Goal: Information Seeking & Learning: Learn about a topic

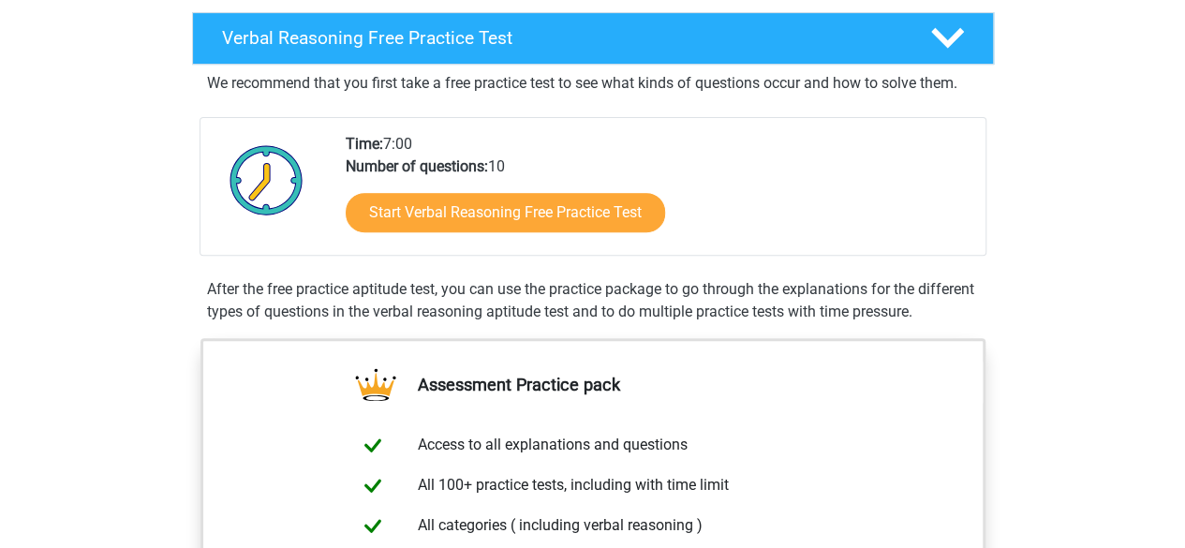
scroll to position [327, 0]
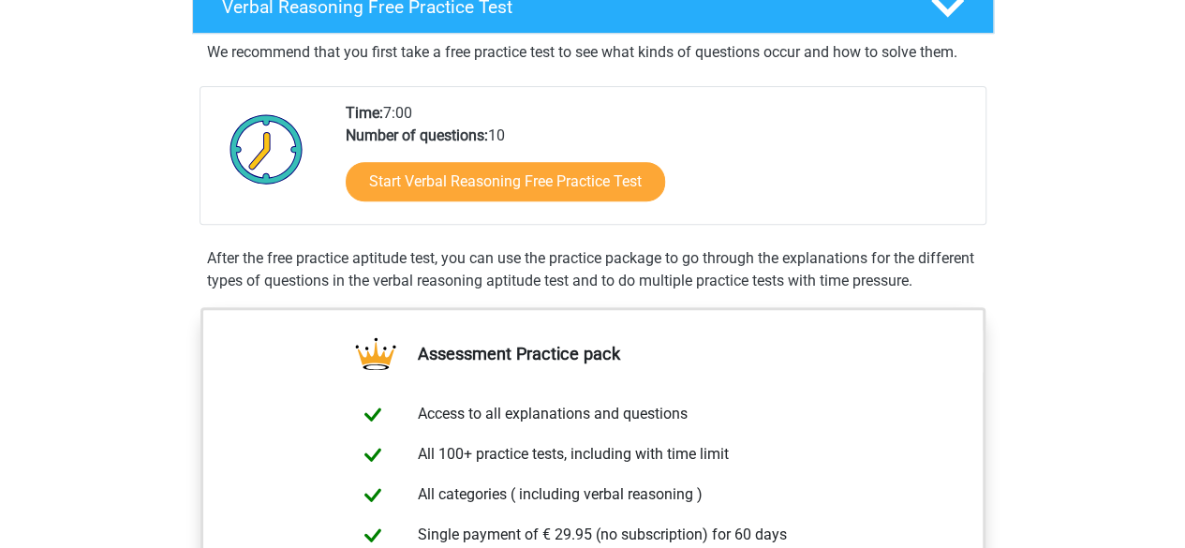
click at [505, 132] on div "Time: 7:00 Number of questions: 10 Start Verbal Reasoning Free Practice Test" at bounding box center [658, 163] width 653 height 122
drag, startPoint x: 498, startPoint y: 130, endPoint x: 451, endPoint y: 136, distance: 47.2
click at [451, 136] on div "Time: 7:00 Number of questions: 10 Start Verbal Reasoning Free Practice Test" at bounding box center [658, 163] width 653 height 122
click at [553, 102] on div "Time: 7:00 Number of questions: 10 Start Verbal Reasoning Free Practice Test" at bounding box center [658, 163] width 653 height 122
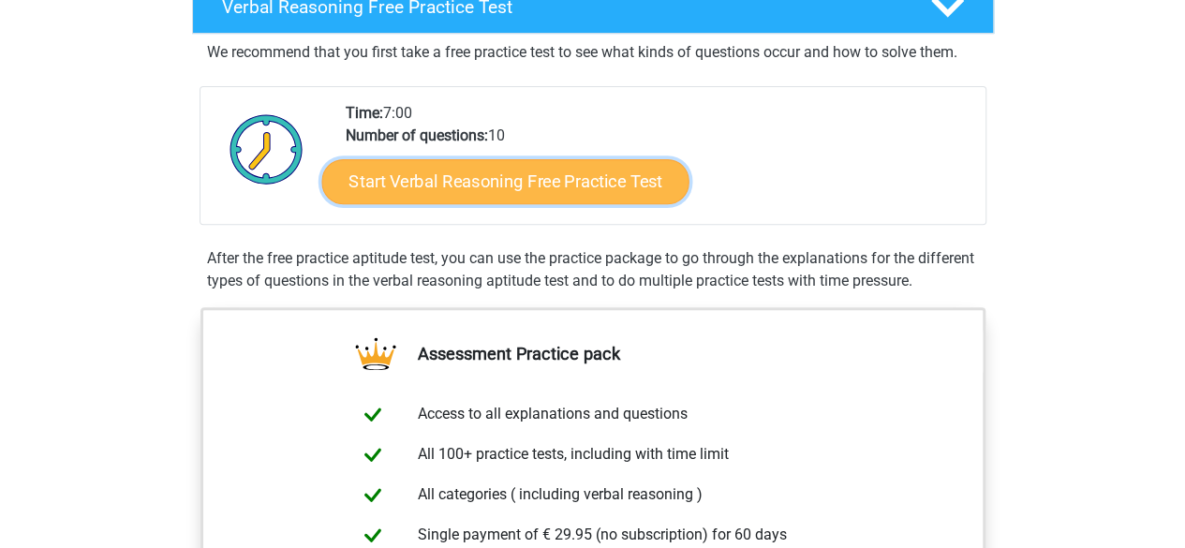
click at [506, 173] on link "Start Verbal Reasoning Free Practice Test" at bounding box center [504, 181] width 367 height 45
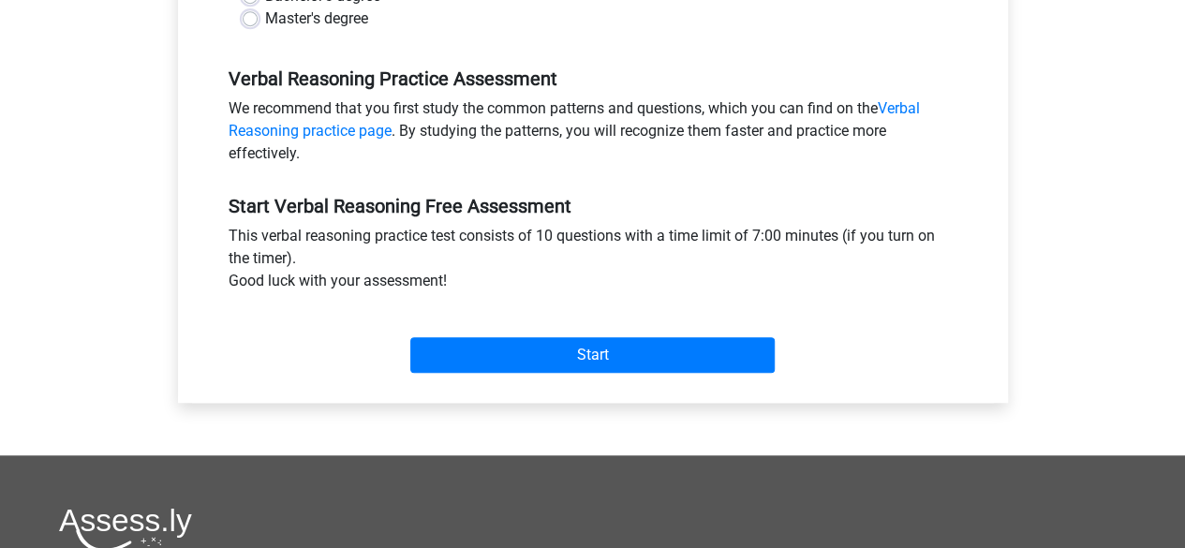
scroll to position [526, 0]
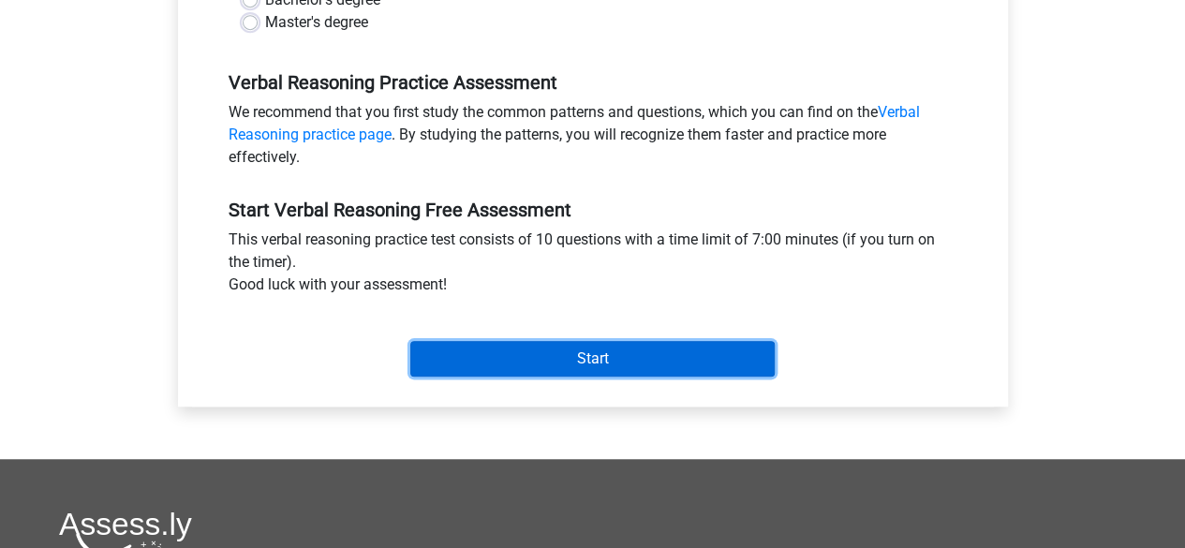
click at [583, 366] on input "Start" at bounding box center [592, 359] width 364 height 36
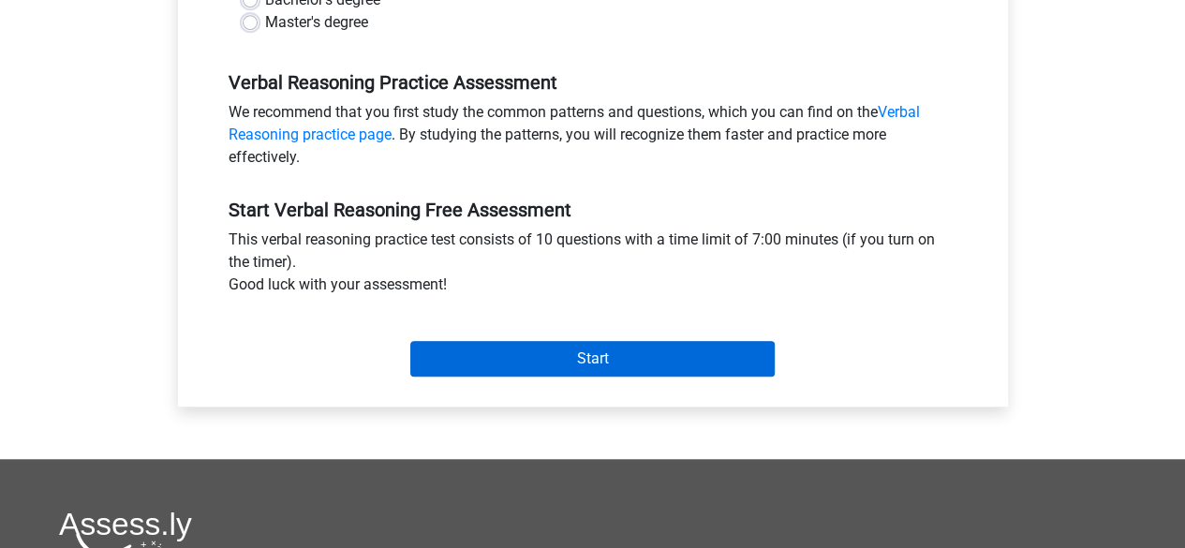
scroll to position [469, 0]
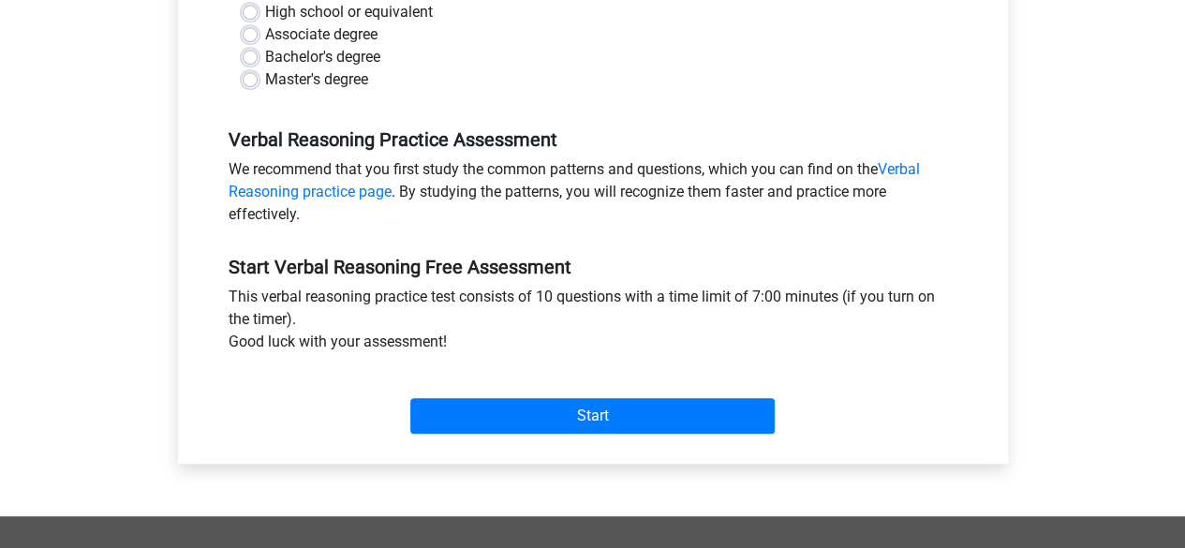
click at [265, 8] on label "High school or equivalent" at bounding box center [349, 12] width 168 height 22
click at [253, 8] on input "High school or equivalent" at bounding box center [250, 10] width 15 height 19
radio input "true"
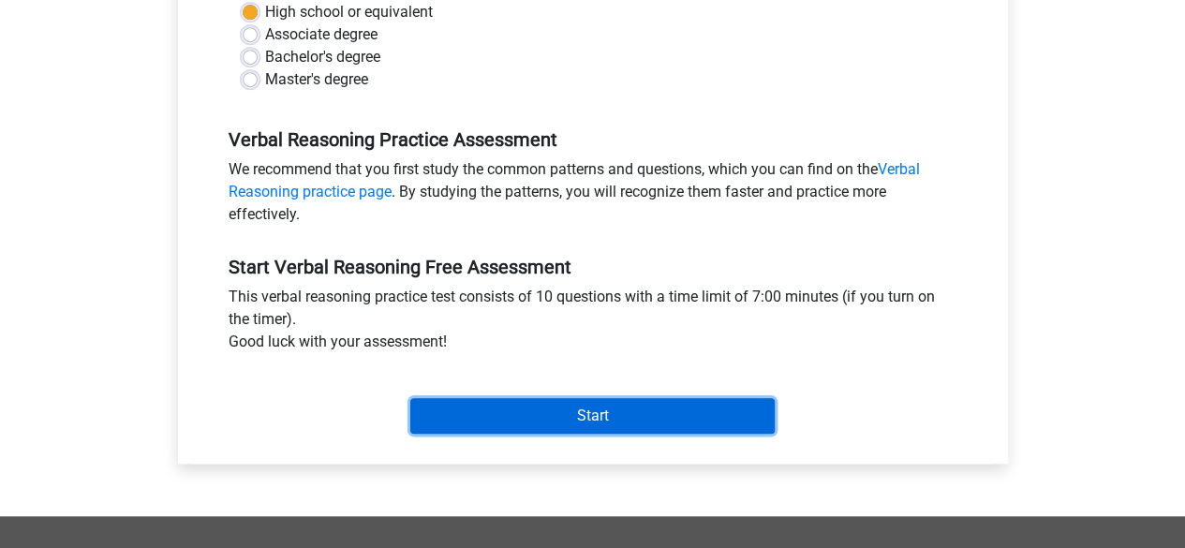
click at [425, 413] on input "Start" at bounding box center [592, 416] width 364 height 36
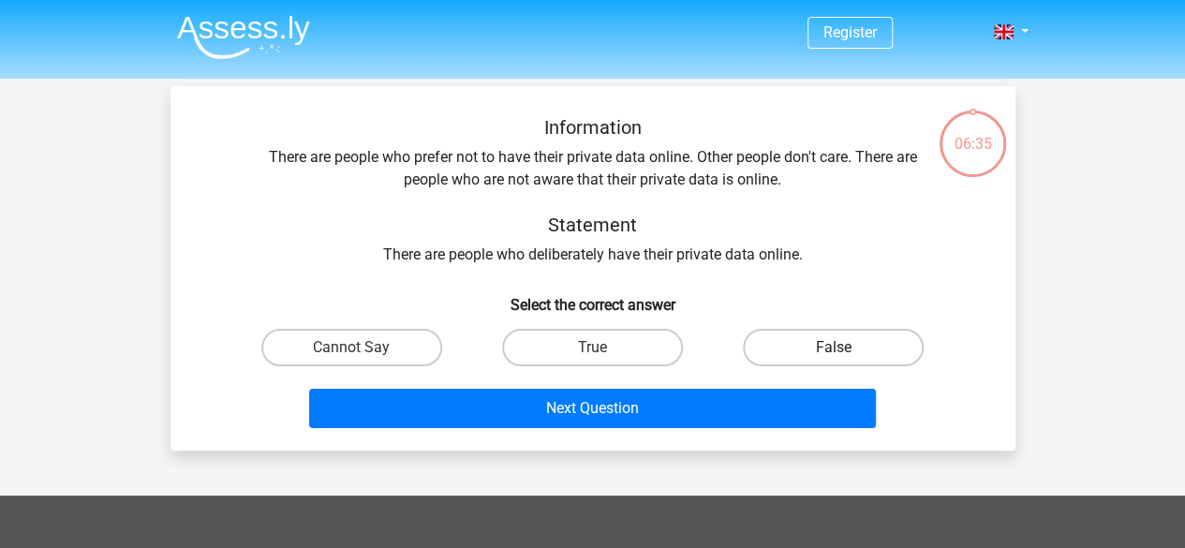
click at [817, 347] on label "False" at bounding box center [833, 347] width 181 height 37
click at [834, 347] on input "False" at bounding box center [840, 353] width 12 height 12
radio input "true"
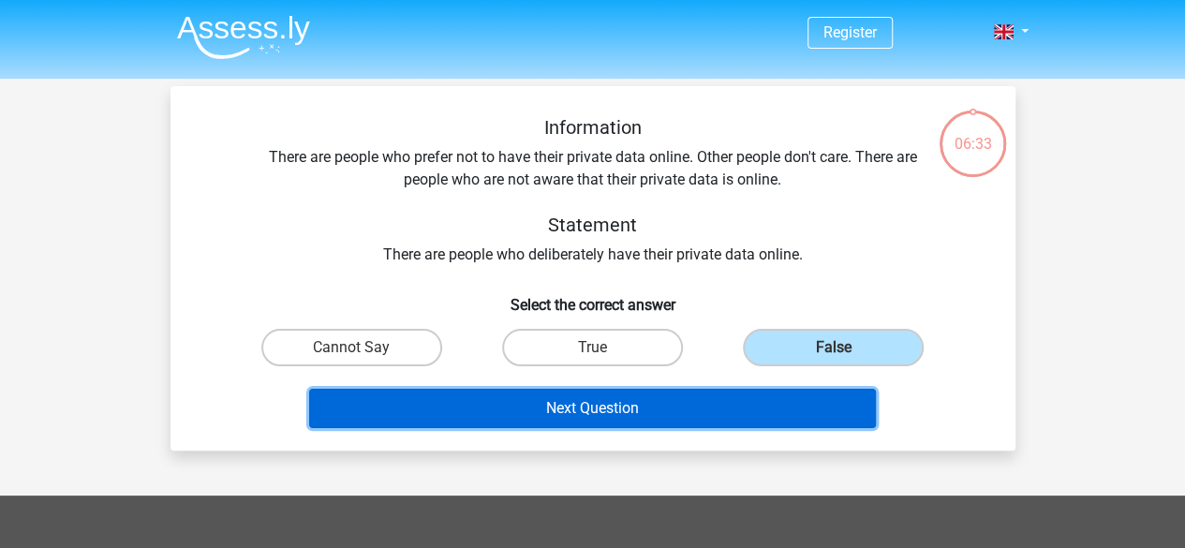
click at [779, 400] on button "Next Question" at bounding box center [592, 408] width 567 height 39
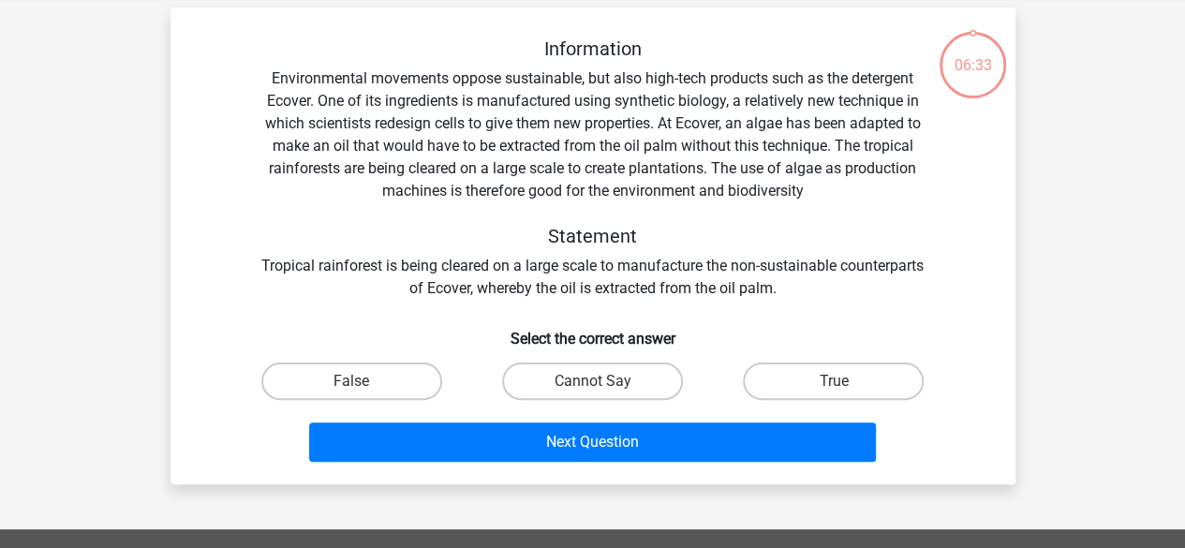
scroll to position [86, 0]
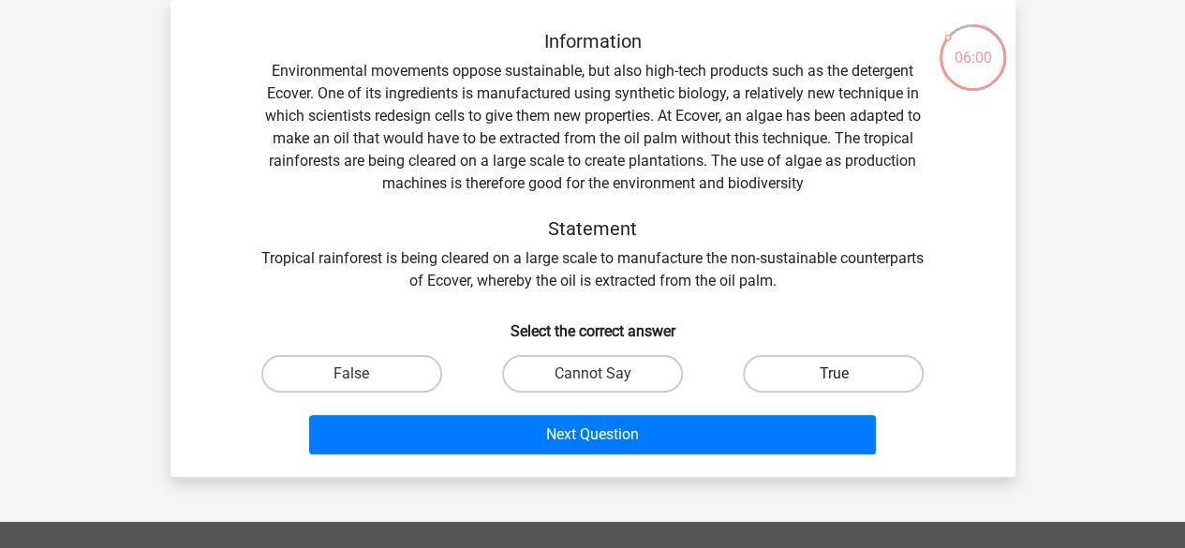
click at [797, 381] on label "True" at bounding box center [833, 373] width 181 height 37
click at [834, 381] on input "True" at bounding box center [840, 380] width 12 height 12
radio input "true"
click at [719, 458] on div "Next Question" at bounding box center [592, 438] width 723 height 47
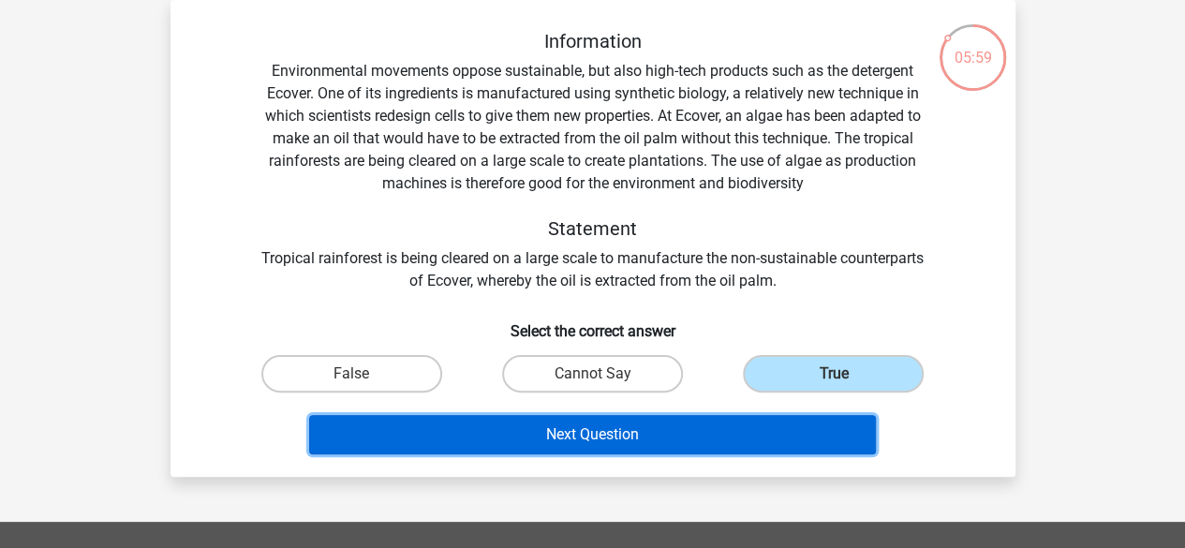
click at [717, 450] on button "Next Question" at bounding box center [592, 434] width 567 height 39
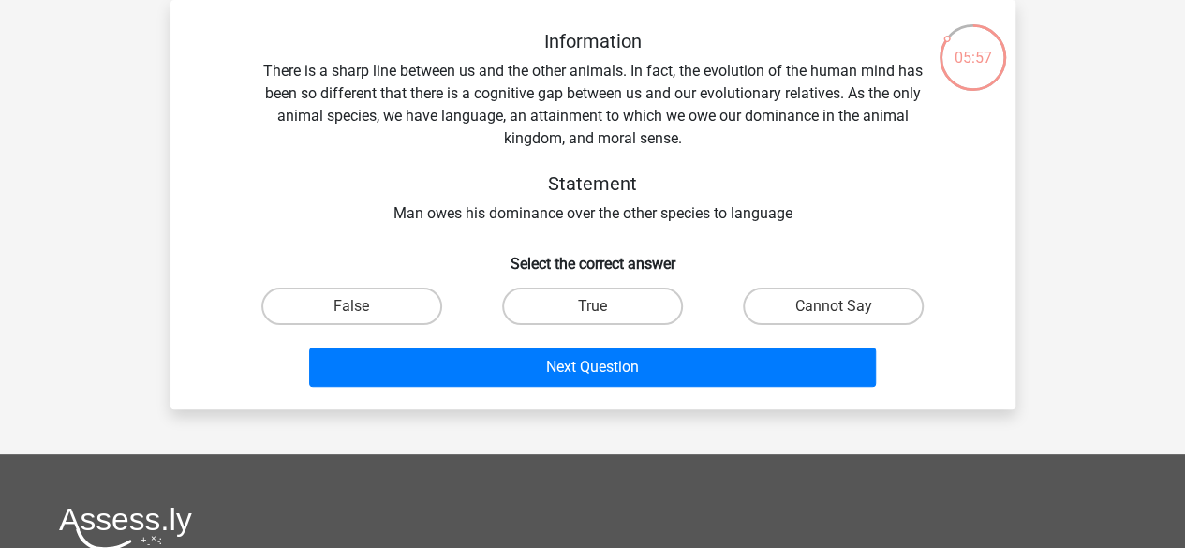
click at [355, 308] on input "False" at bounding box center [357, 312] width 12 height 12
radio input "true"
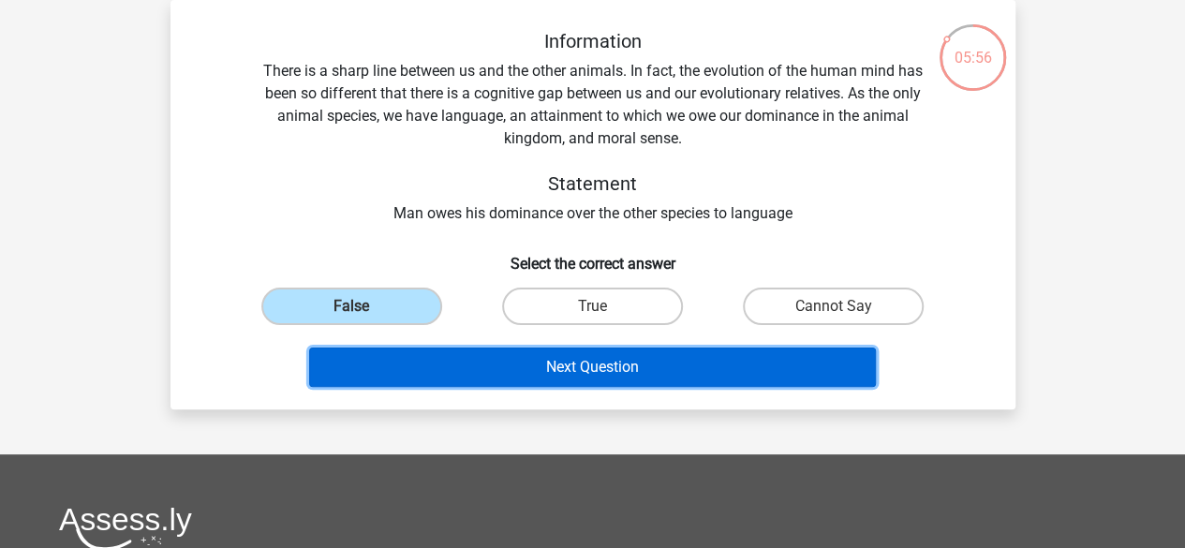
click at [374, 361] on button "Next Question" at bounding box center [592, 366] width 567 height 39
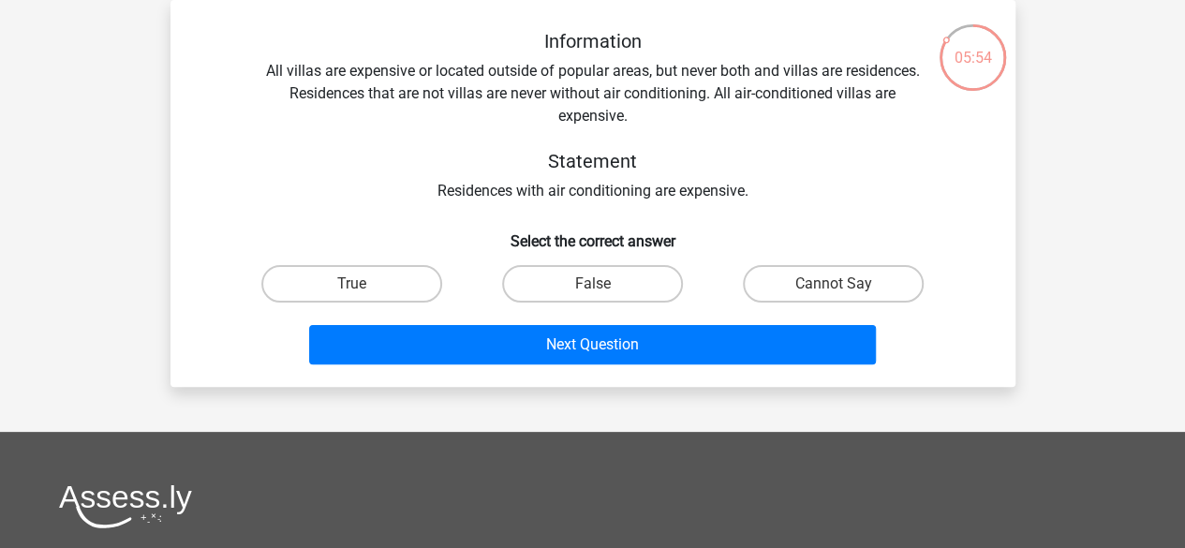
click at [603, 289] on input "False" at bounding box center [598, 290] width 12 height 12
radio input "true"
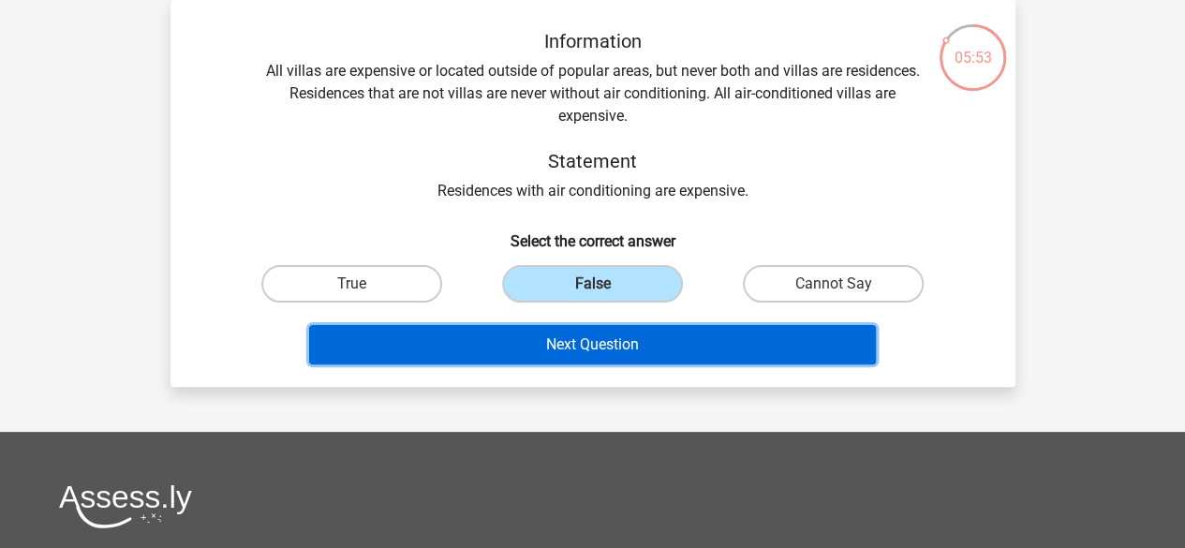
click at [608, 350] on button "Next Question" at bounding box center [592, 344] width 567 height 39
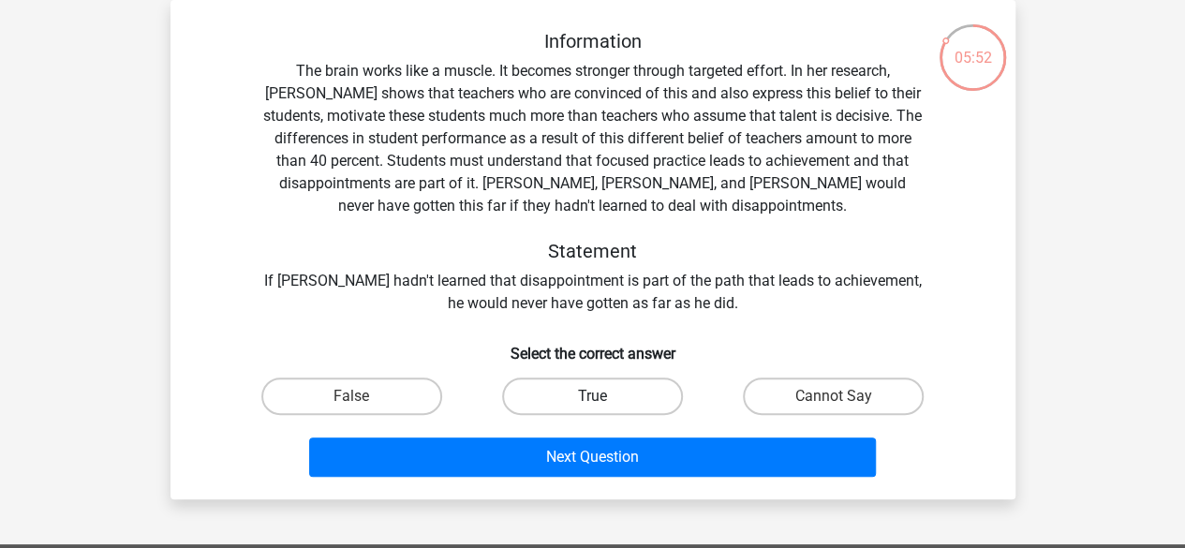
click at [622, 400] on label "True" at bounding box center [592, 395] width 181 height 37
click at [604, 400] on input "True" at bounding box center [598, 402] width 12 height 12
radio input "true"
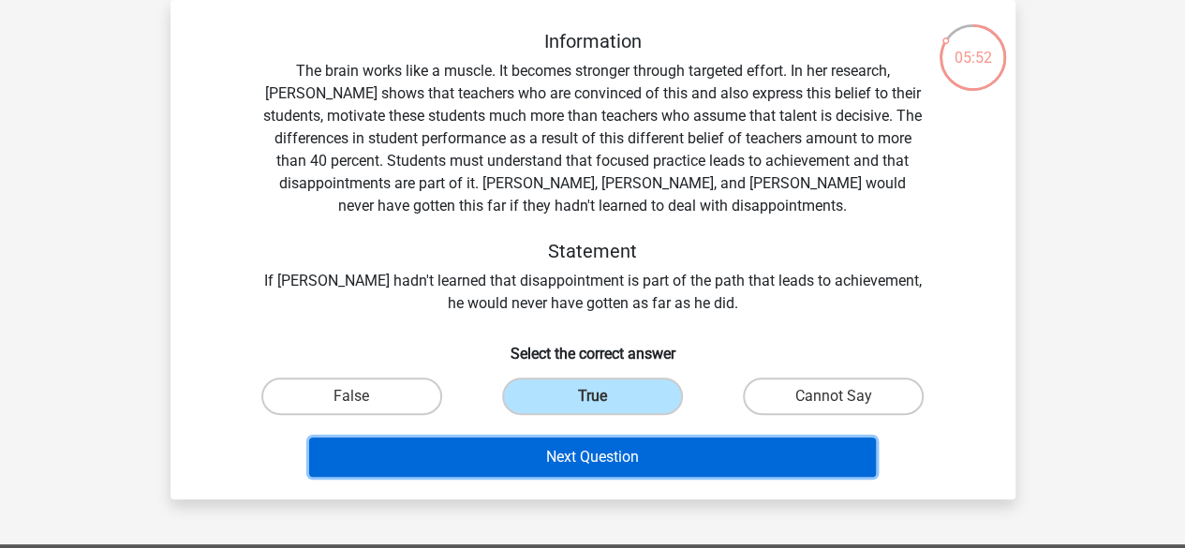
click at [612, 444] on button "Next Question" at bounding box center [592, 456] width 567 height 39
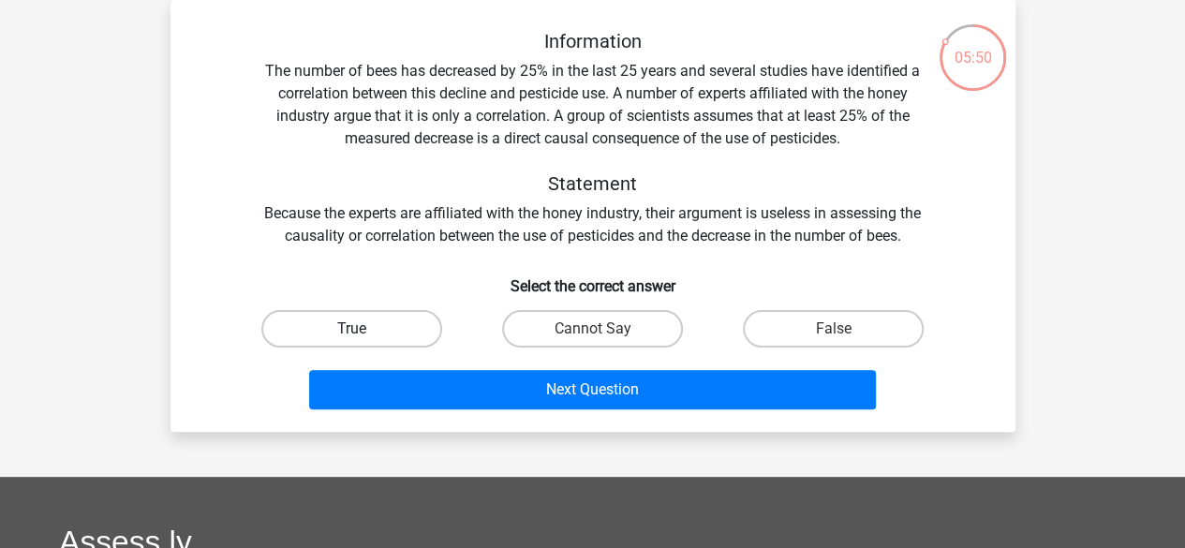
click at [400, 340] on label "True" at bounding box center [351, 328] width 181 height 37
click at [363, 340] on input "True" at bounding box center [357, 335] width 12 height 12
radio input "true"
click at [444, 415] on div "Next Question" at bounding box center [592, 393] width 723 height 47
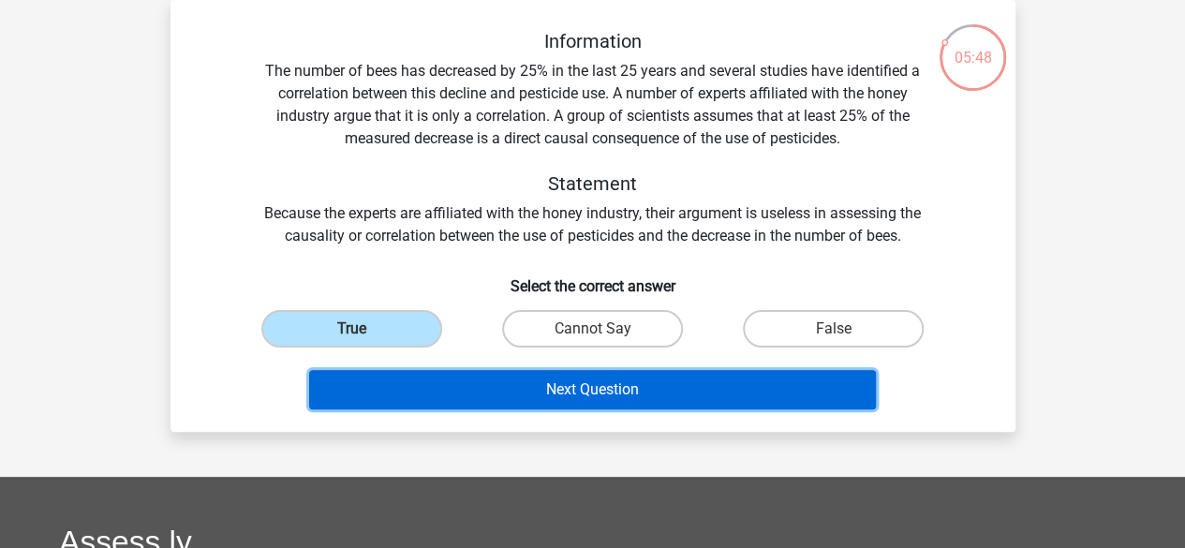
click at [443, 400] on button "Next Question" at bounding box center [592, 389] width 567 height 39
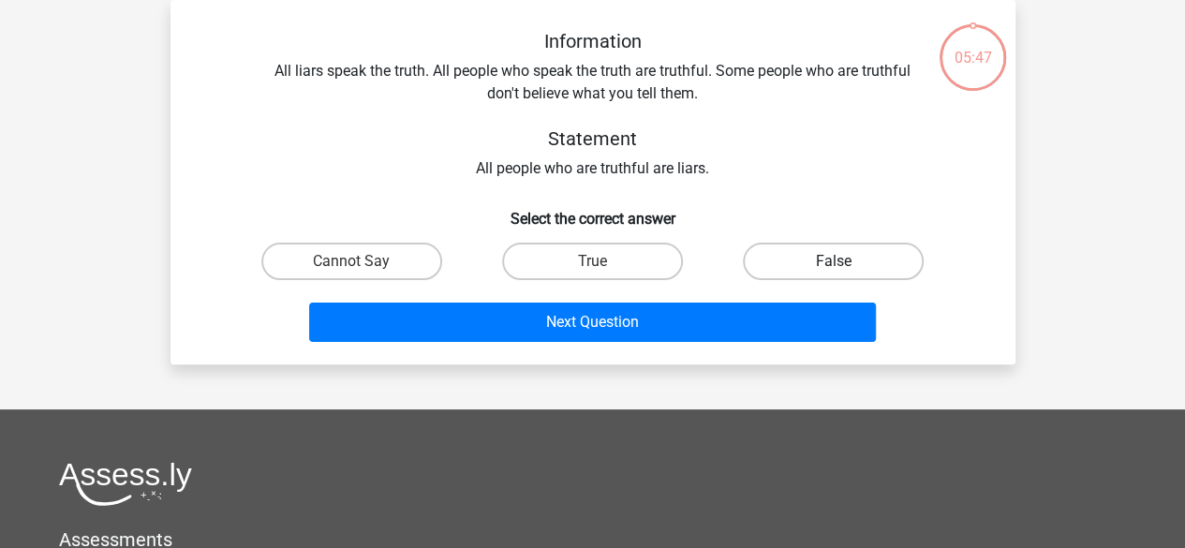
click at [807, 279] on label "False" at bounding box center [833, 261] width 181 height 37
click at [834, 273] on input "False" at bounding box center [840, 267] width 12 height 12
radio input "true"
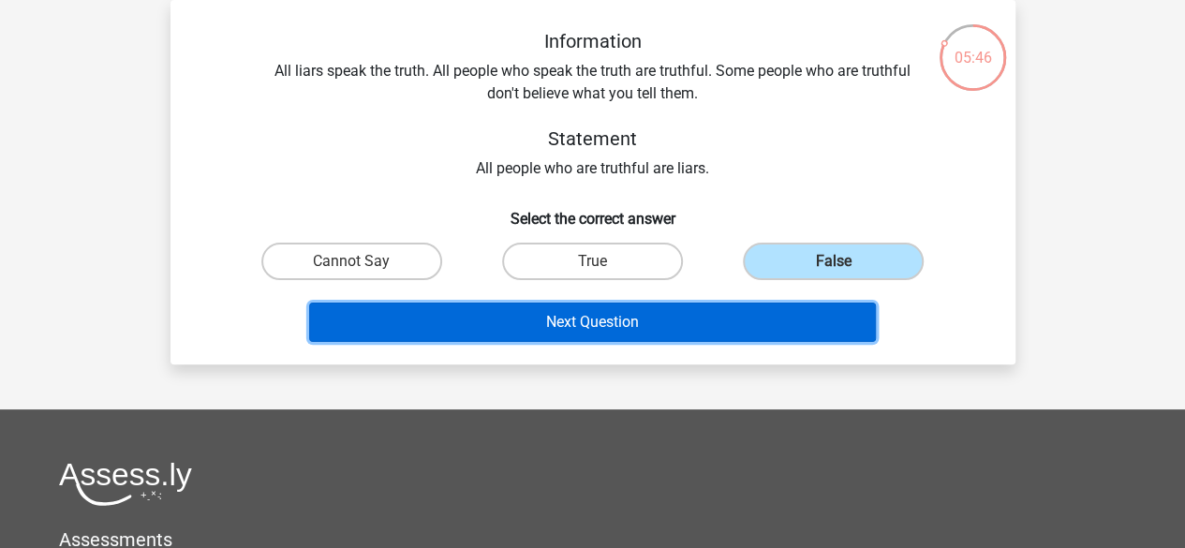
click at [771, 328] on button "Next Question" at bounding box center [592, 322] width 567 height 39
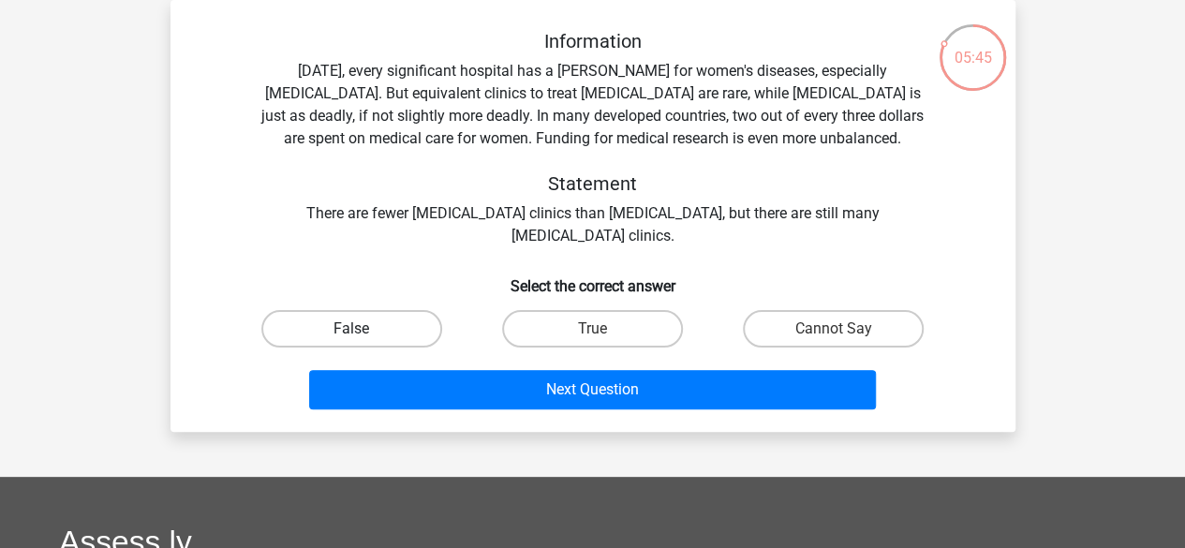
click at [346, 332] on label "False" at bounding box center [351, 328] width 181 height 37
click at [351, 332] on input "False" at bounding box center [357, 335] width 12 height 12
radio input "true"
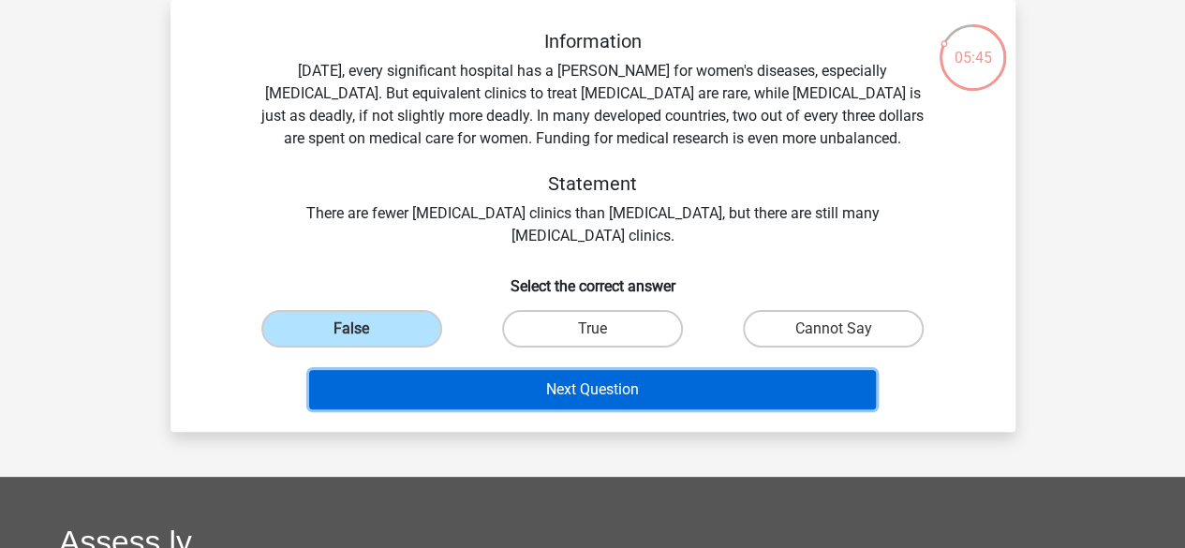
click at [360, 383] on button "Next Question" at bounding box center [592, 389] width 567 height 39
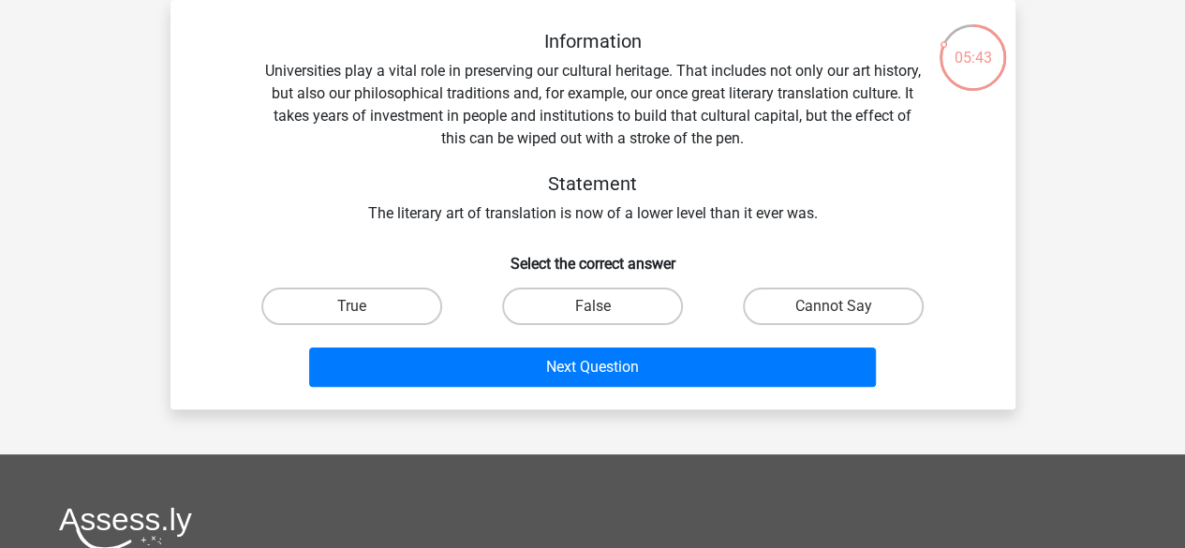
click at [356, 314] on input "True" at bounding box center [357, 312] width 12 height 12
radio input "true"
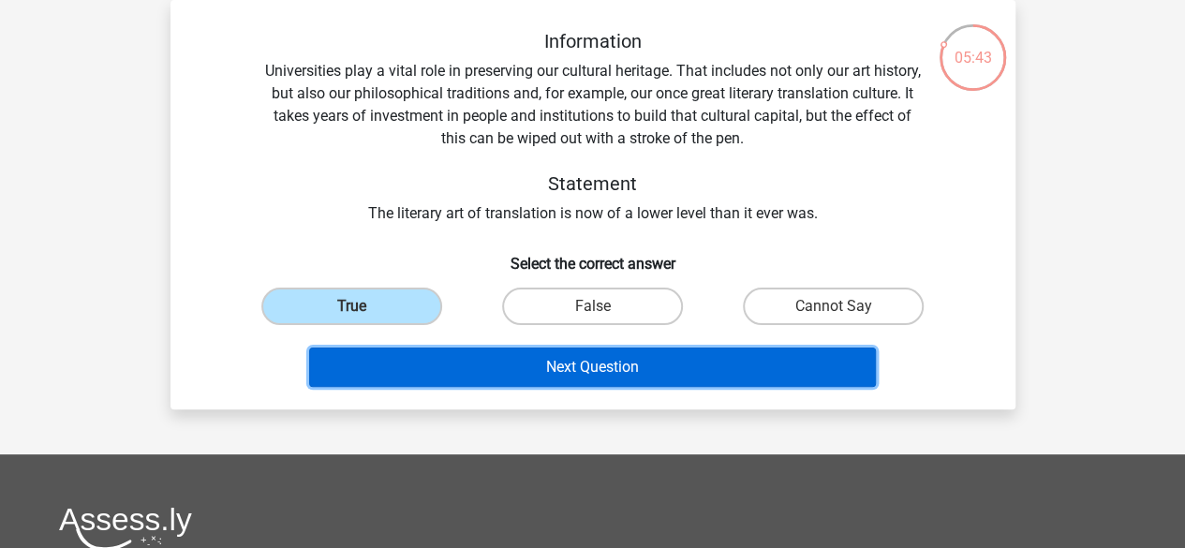
click at [352, 354] on button "Next Question" at bounding box center [592, 366] width 567 height 39
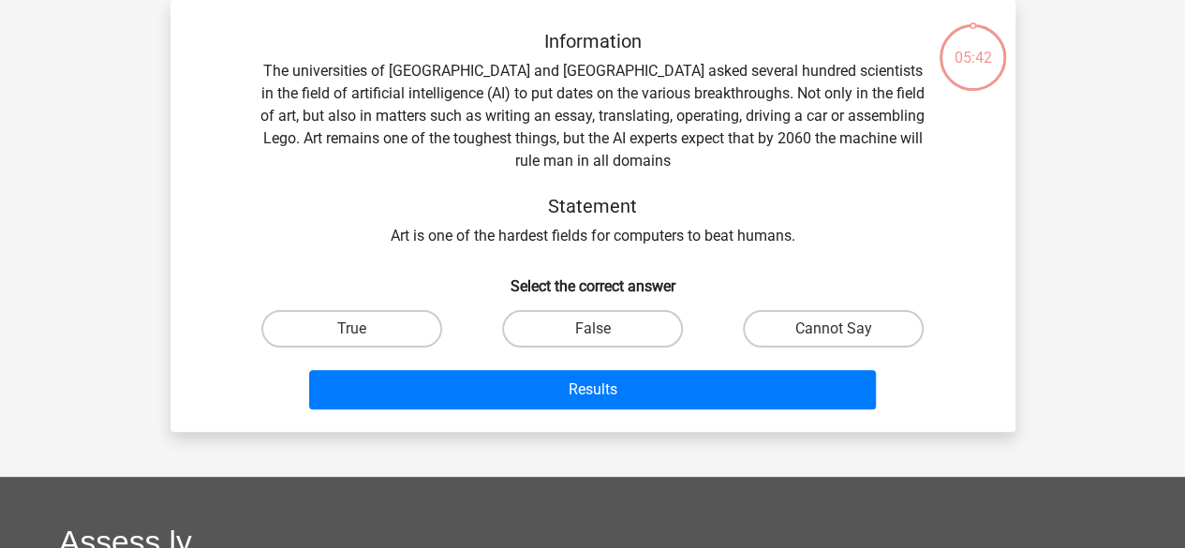
click at [356, 338] on input "True" at bounding box center [357, 335] width 12 height 12
radio input "true"
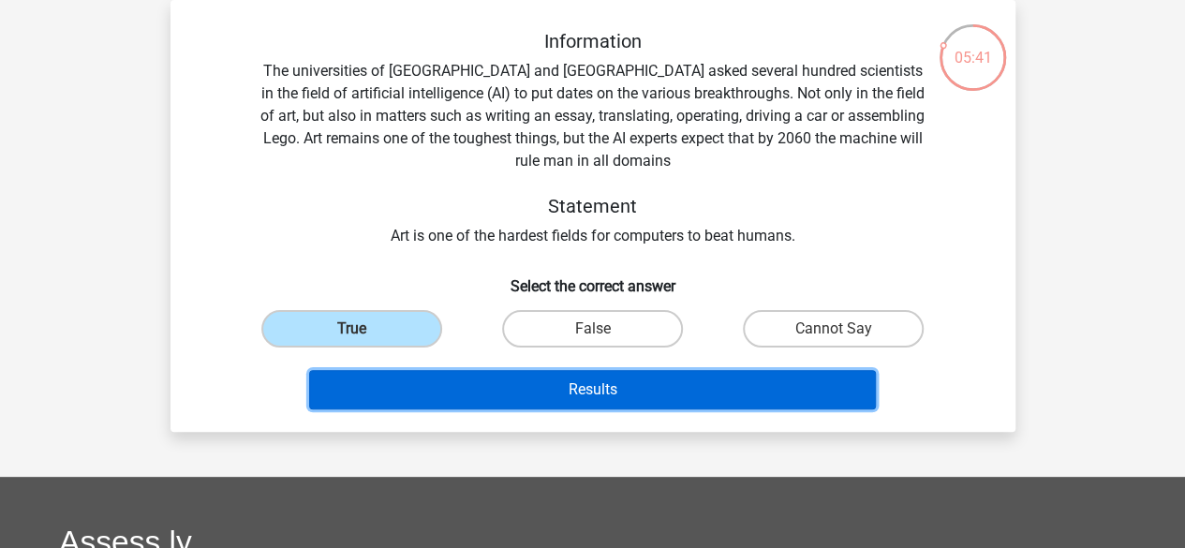
click at [364, 373] on button "Results" at bounding box center [592, 389] width 567 height 39
click at [397, 383] on button "Results" at bounding box center [592, 389] width 567 height 39
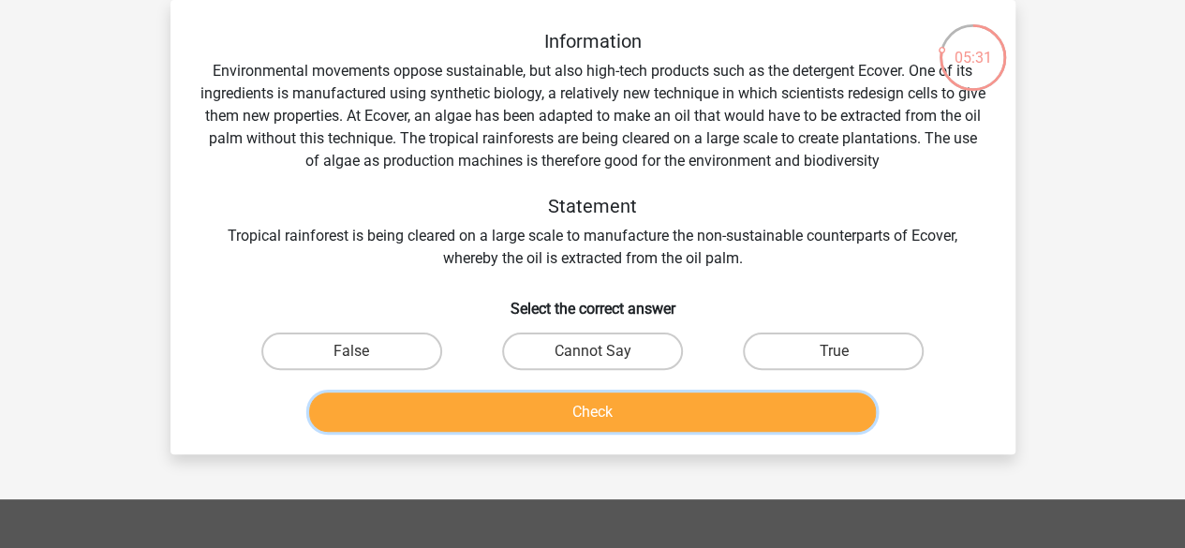
click at [551, 409] on button "Check" at bounding box center [592, 411] width 567 height 39
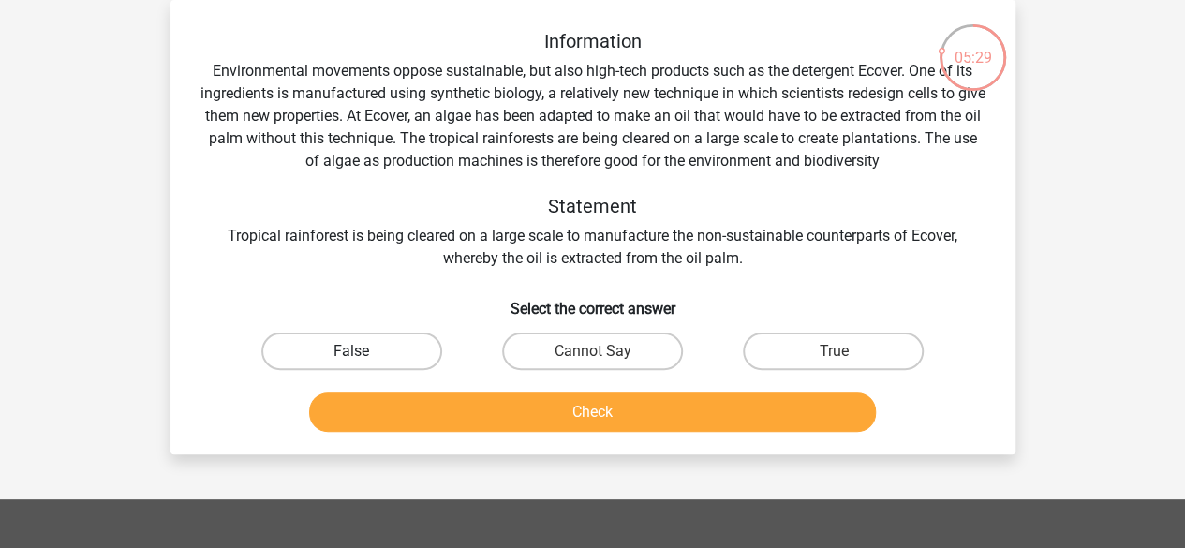
click at [397, 347] on label "False" at bounding box center [351, 350] width 181 height 37
click at [363, 351] on input "False" at bounding box center [357, 357] width 12 height 12
radio input "true"
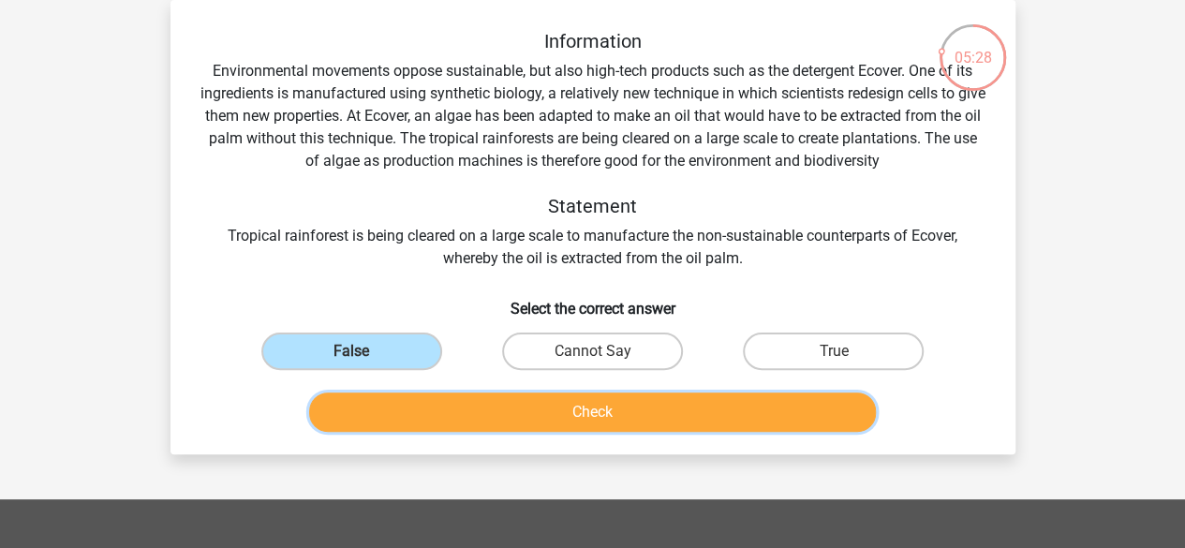
click at [494, 415] on button "Check" at bounding box center [592, 411] width 567 height 39
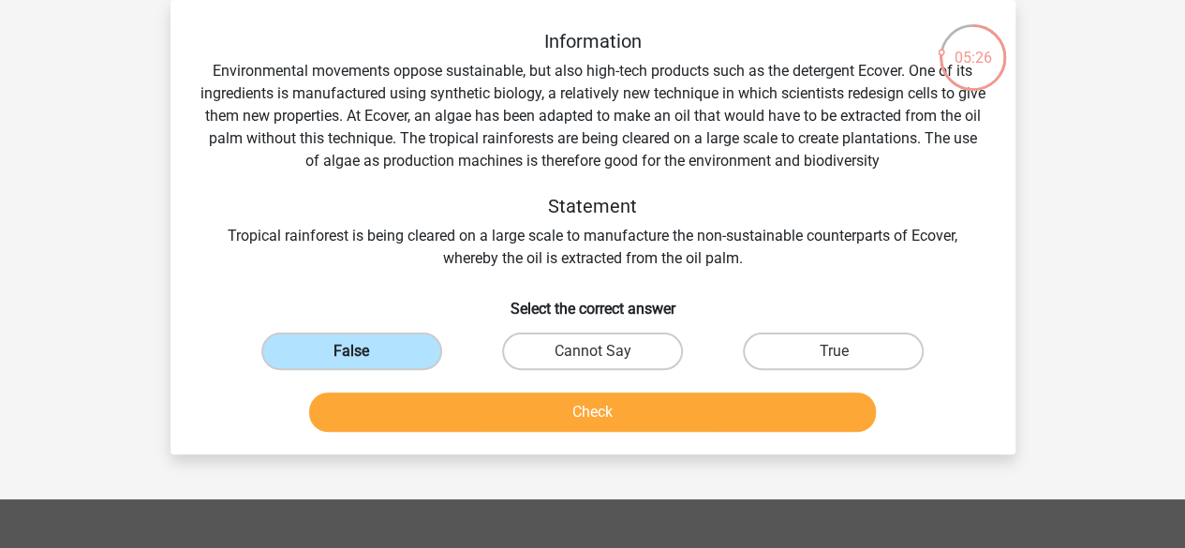
click at [332, 370] on div "False" at bounding box center [351, 351] width 241 height 52
click at [334, 359] on label "False" at bounding box center [351, 350] width 181 height 37
click at [351, 359] on input "False" at bounding box center [357, 357] width 12 height 12
click at [334, 359] on label "False" at bounding box center [351, 350] width 181 height 37
click at [351, 359] on input "False" at bounding box center [357, 357] width 12 height 12
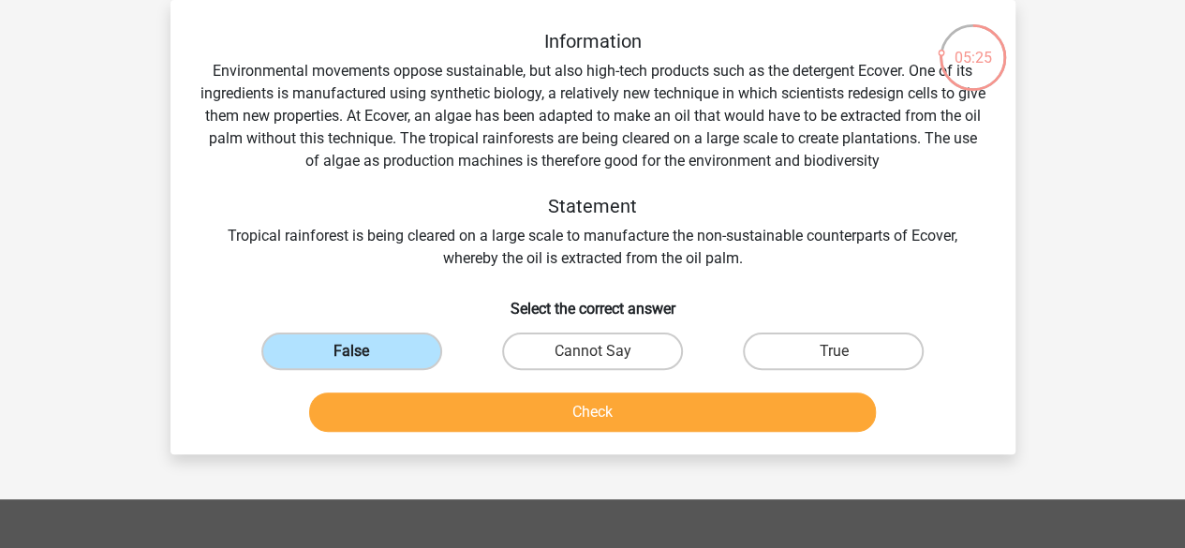
click at [334, 359] on label "False" at bounding box center [351, 350] width 181 height 37
click at [351, 359] on input "False" at bounding box center [357, 357] width 12 height 12
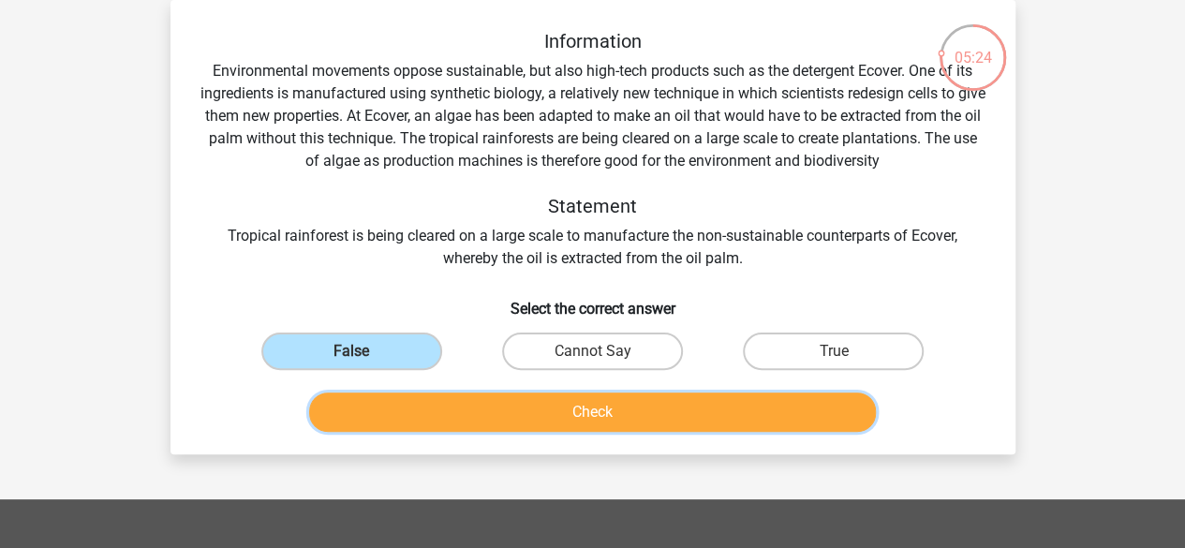
click at [355, 415] on button "Check" at bounding box center [592, 411] width 567 height 39
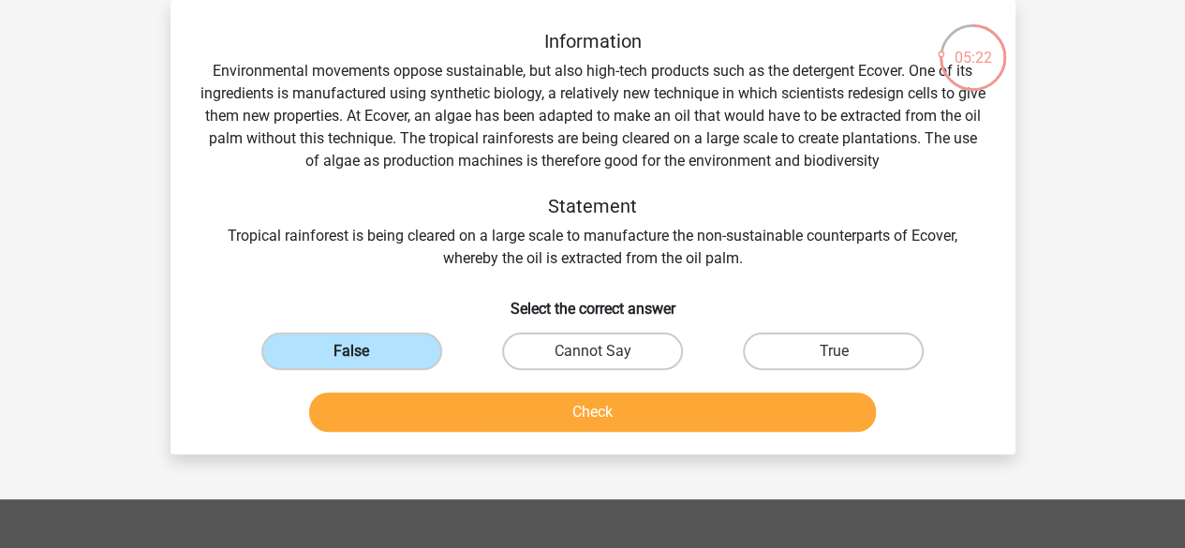
click at [320, 346] on label "False" at bounding box center [351, 350] width 181 height 37
click at [351, 351] on input "False" at bounding box center [357, 357] width 12 height 12
click at [774, 359] on label "True" at bounding box center [833, 350] width 181 height 37
click at [834, 359] on input "True" at bounding box center [840, 357] width 12 height 12
radio input "true"
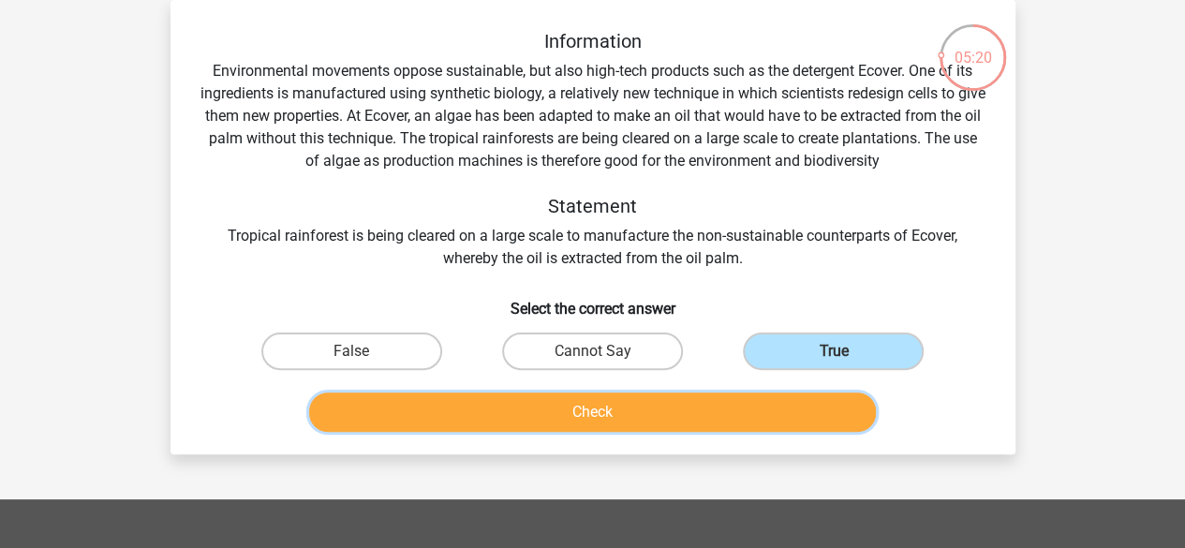
click at [738, 410] on button "Check" at bounding box center [592, 411] width 567 height 39
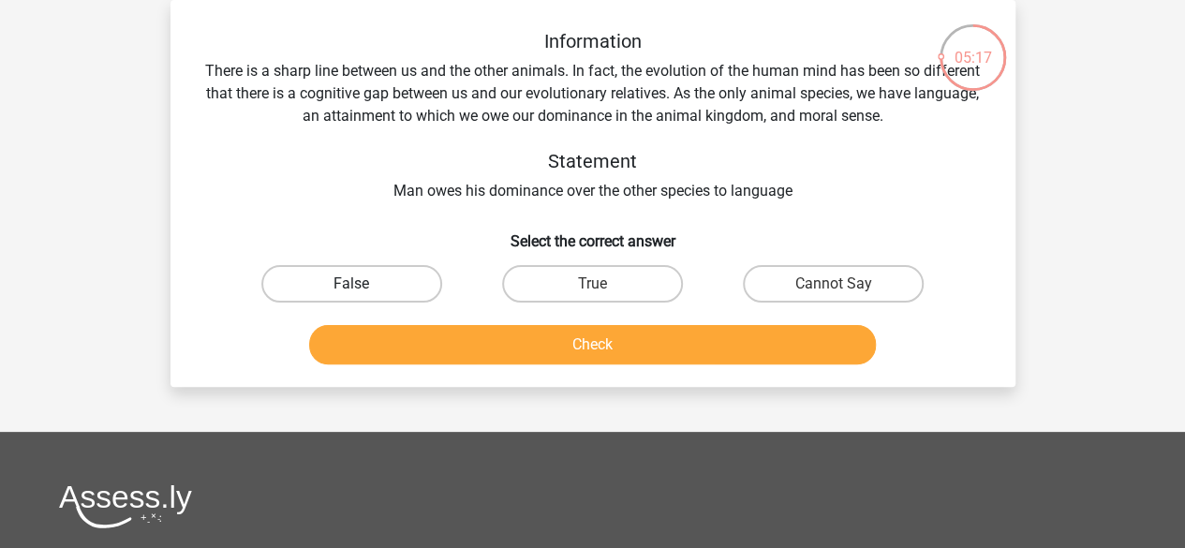
click at [376, 280] on label "False" at bounding box center [351, 283] width 181 height 37
click at [363, 284] on input "False" at bounding box center [357, 290] width 12 height 12
radio input "true"
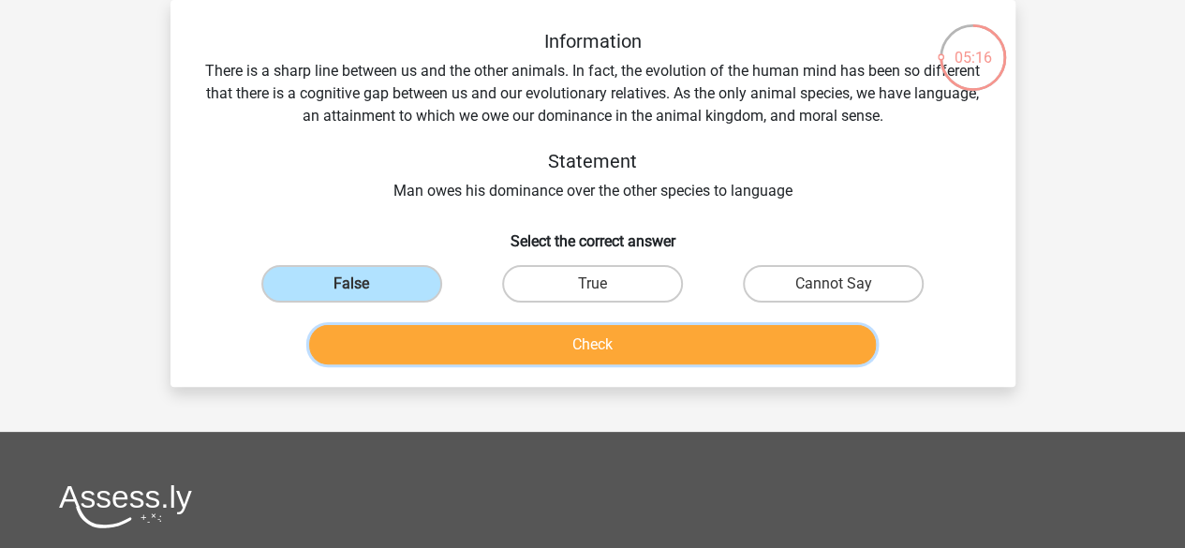
click at [375, 349] on button "Check" at bounding box center [592, 344] width 567 height 39
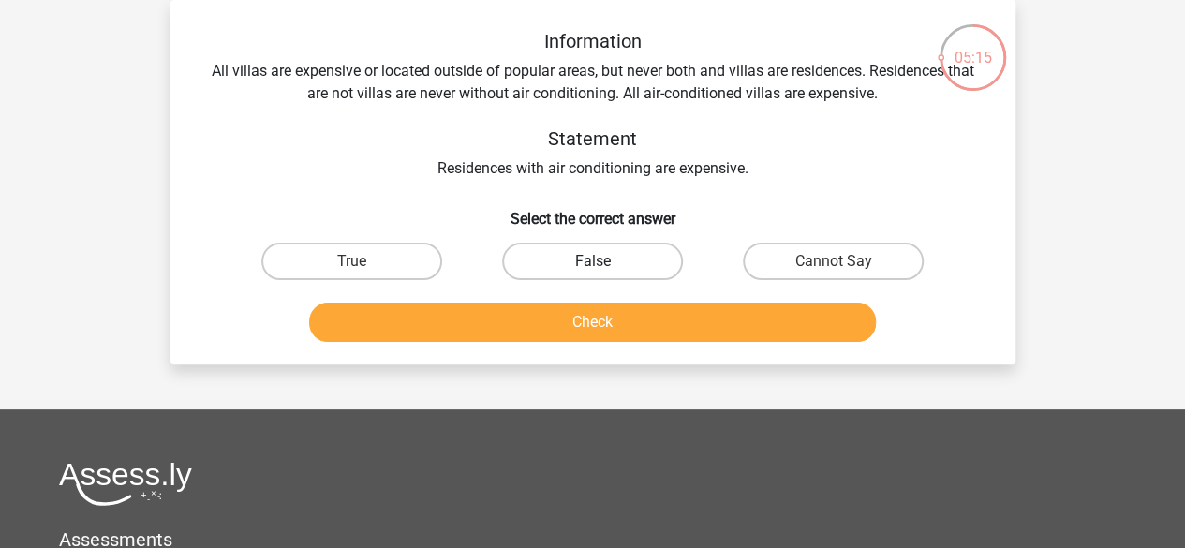
click at [577, 271] on label "False" at bounding box center [592, 261] width 181 height 37
click at [592, 271] on input "False" at bounding box center [598, 267] width 12 height 12
radio input "true"
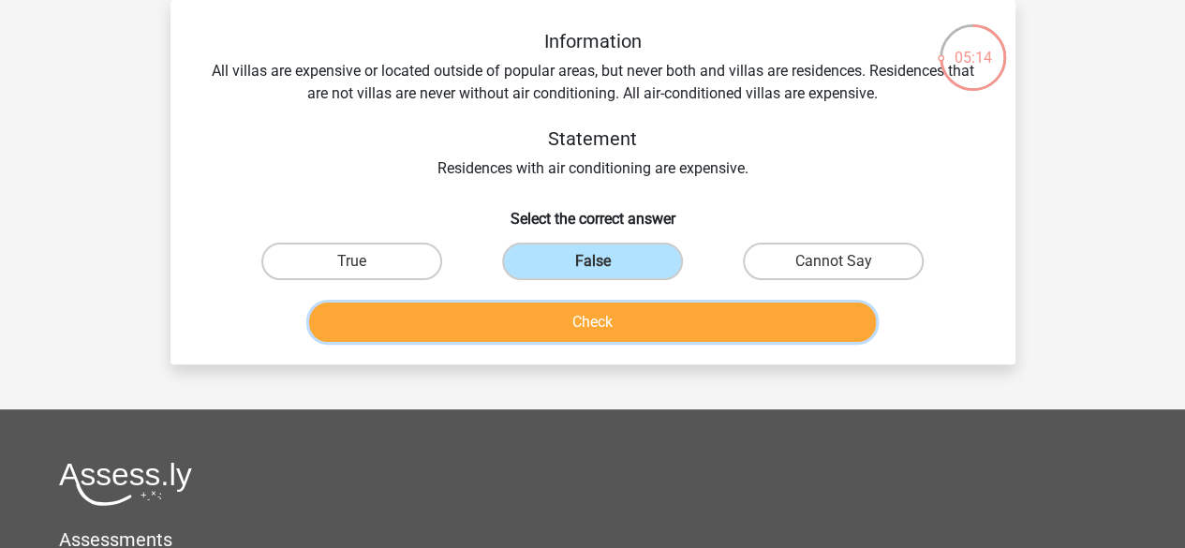
click at [540, 317] on button "Check" at bounding box center [592, 322] width 567 height 39
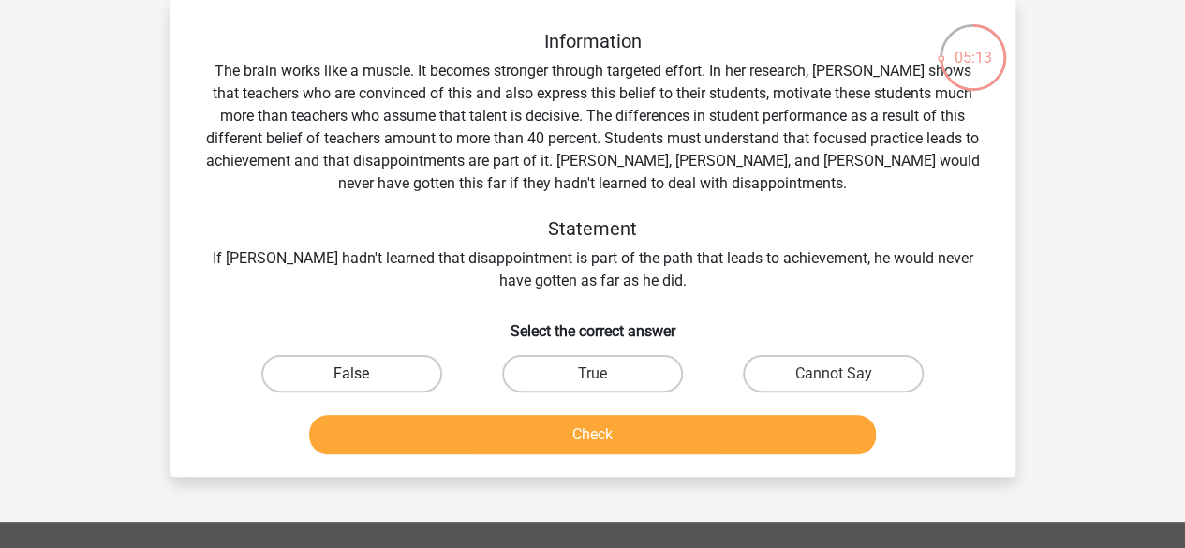
click at [347, 371] on label "False" at bounding box center [351, 373] width 181 height 37
click at [351, 374] on input "False" at bounding box center [357, 380] width 12 height 12
radio input "true"
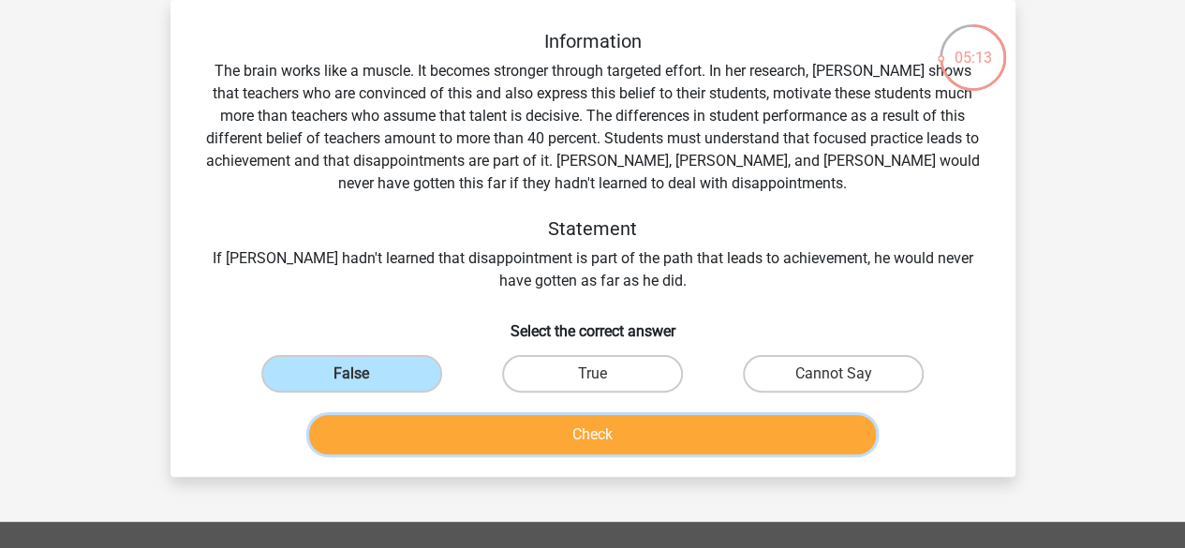
click at [368, 441] on button "Check" at bounding box center [592, 434] width 567 height 39
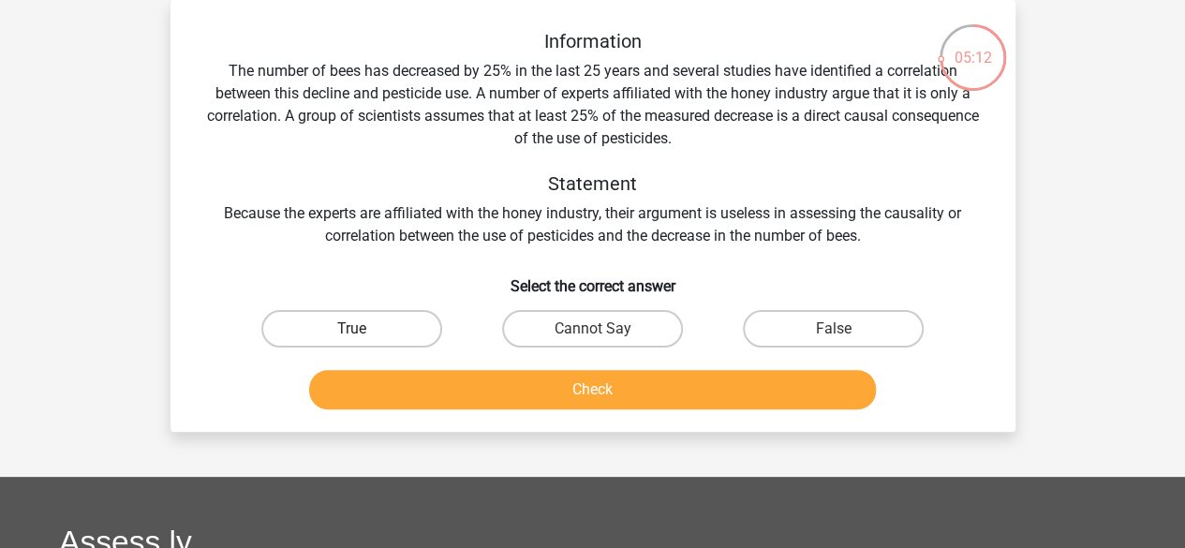
click at [403, 324] on label "True" at bounding box center [351, 328] width 181 height 37
click at [363, 329] on input "True" at bounding box center [357, 335] width 12 height 12
radio input "true"
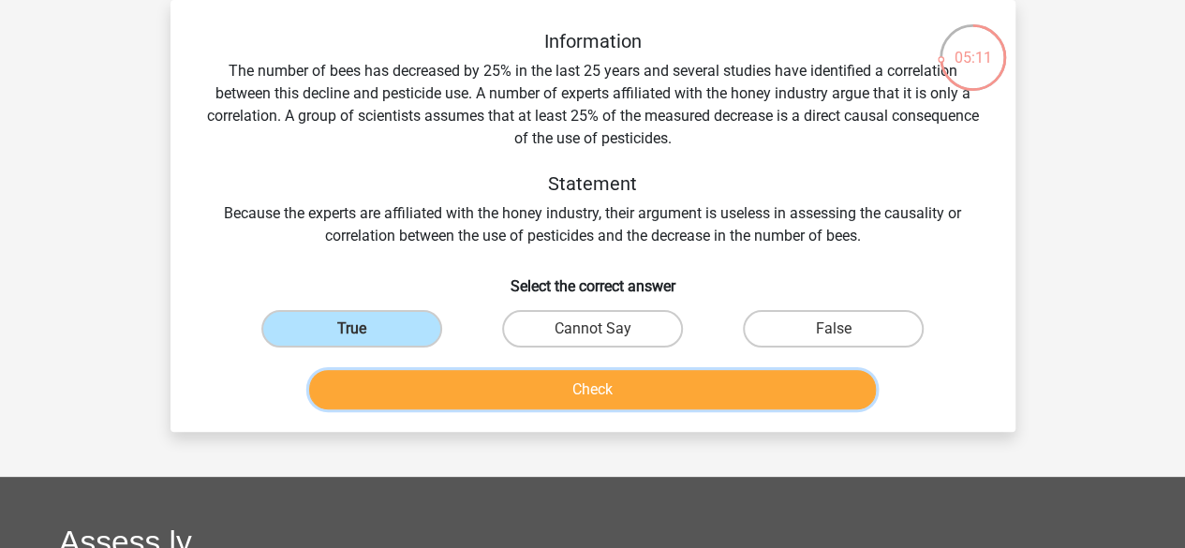
click at [388, 400] on button "Check" at bounding box center [592, 389] width 567 height 39
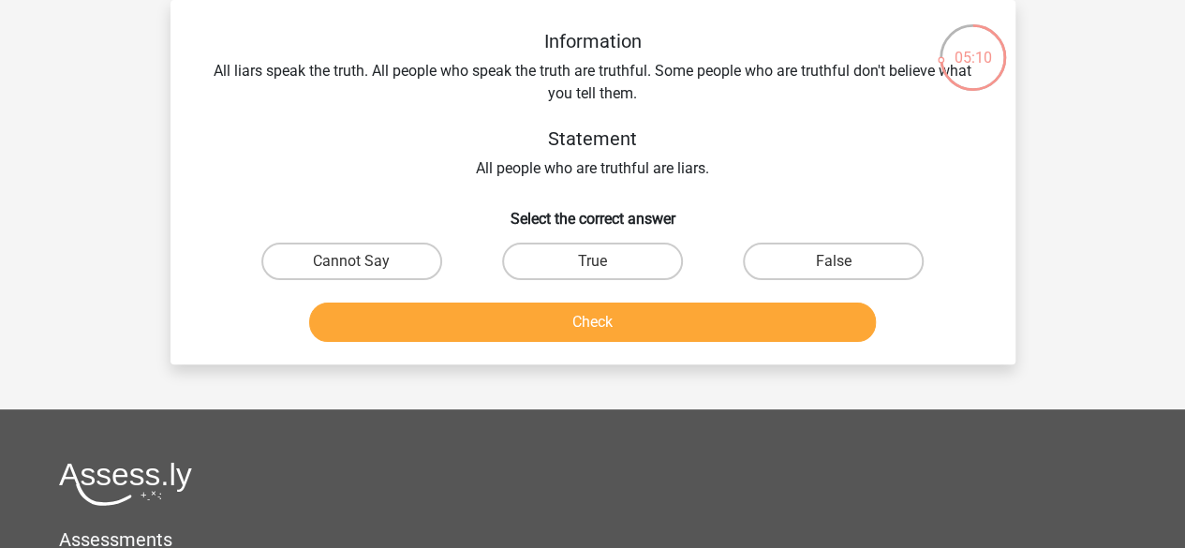
click at [603, 266] on input "True" at bounding box center [598, 267] width 12 height 12
radio input "true"
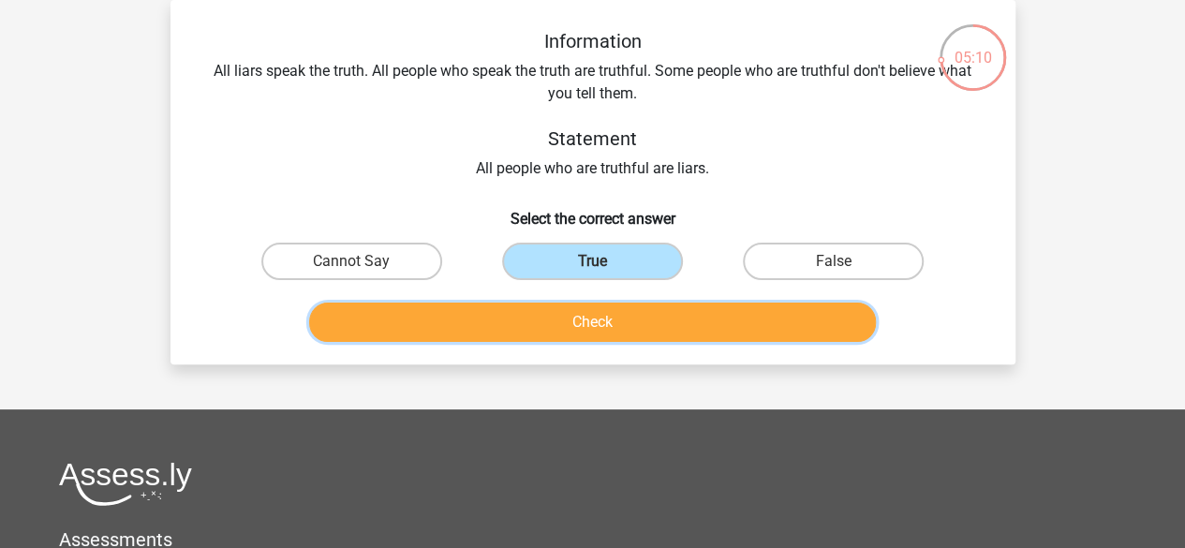
click at [571, 308] on button "Check" at bounding box center [592, 322] width 567 height 39
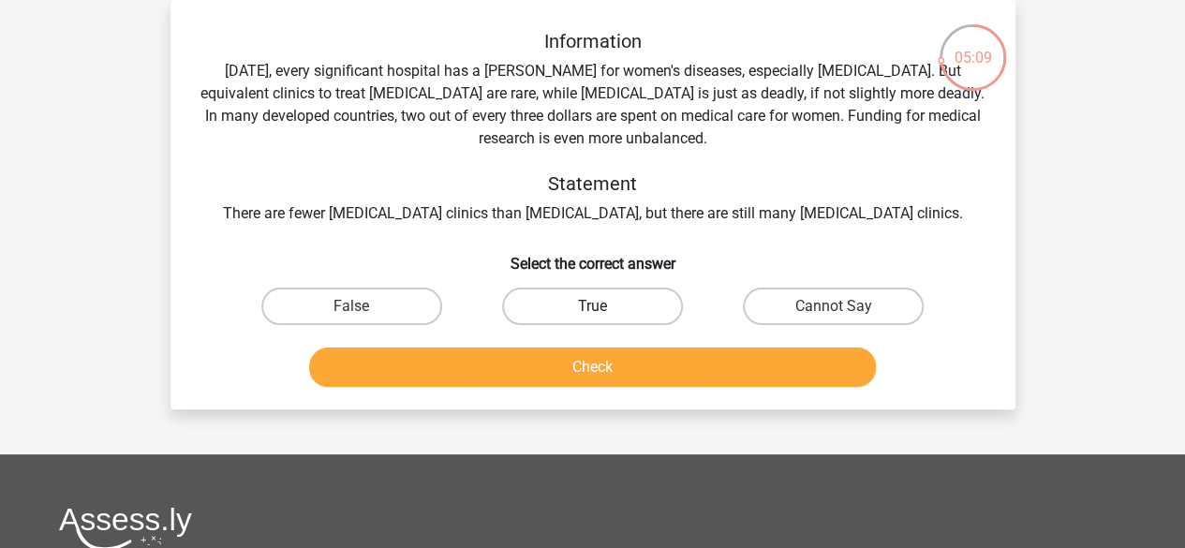
click at [601, 305] on label "True" at bounding box center [592, 306] width 181 height 37
click at [601, 306] on input "True" at bounding box center [598, 312] width 12 height 12
radio input "true"
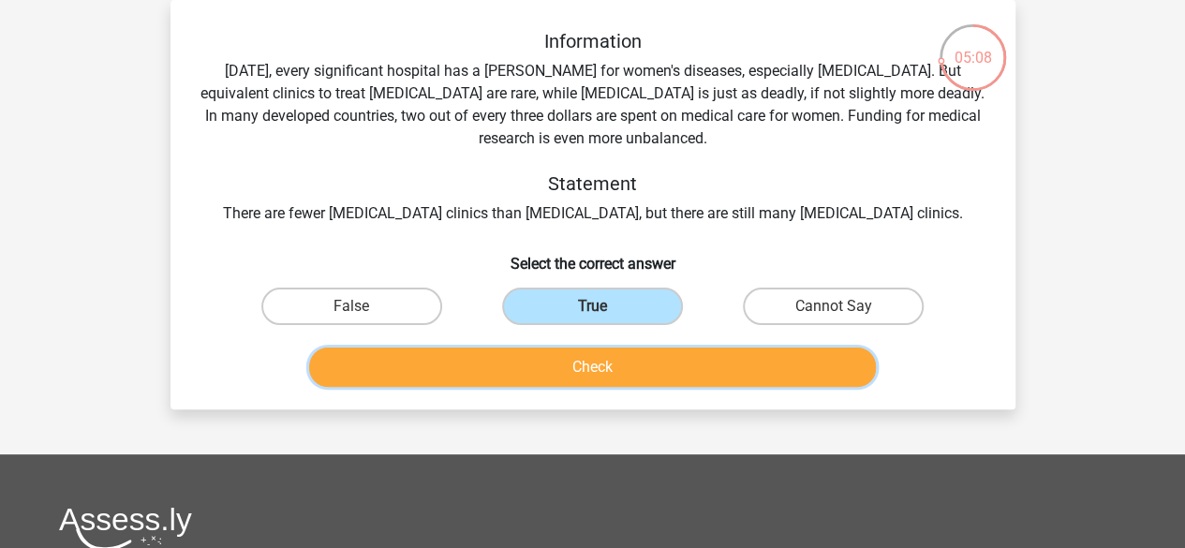
click at [548, 364] on button "Check" at bounding box center [592, 366] width 567 height 39
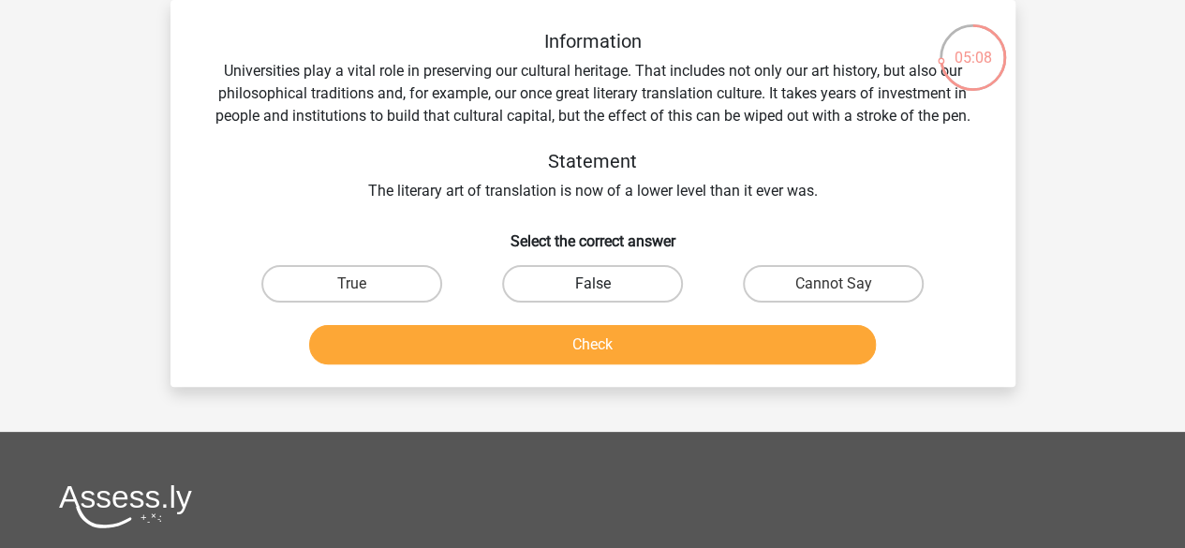
click at [560, 285] on label "False" at bounding box center [592, 283] width 181 height 37
click at [592, 285] on input "False" at bounding box center [598, 290] width 12 height 12
radio input "true"
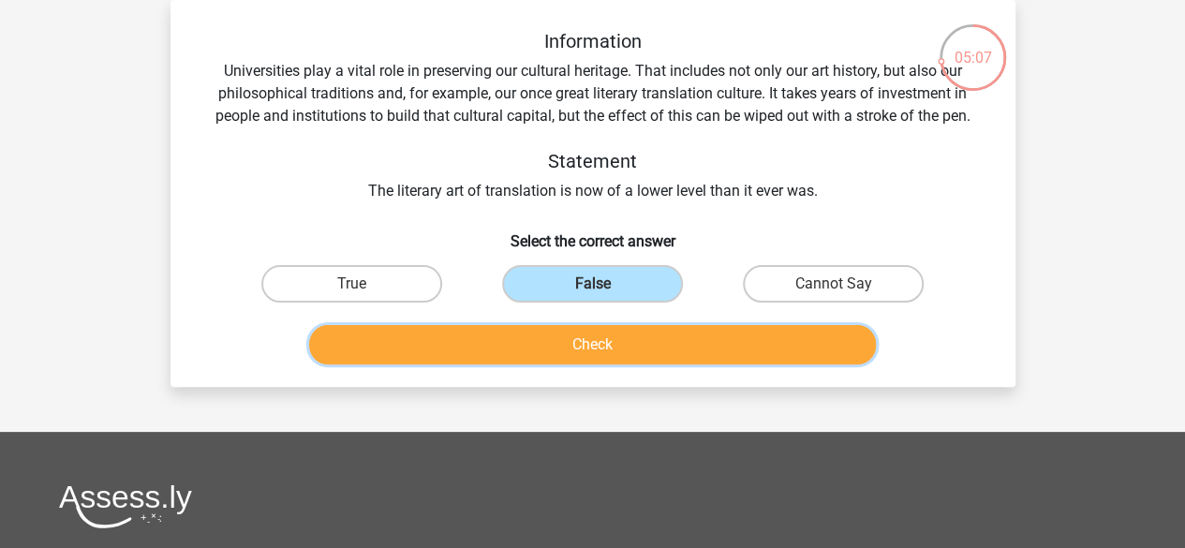
click at [544, 338] on button "Check" at bounding box center [592, 344] width 567 height 39
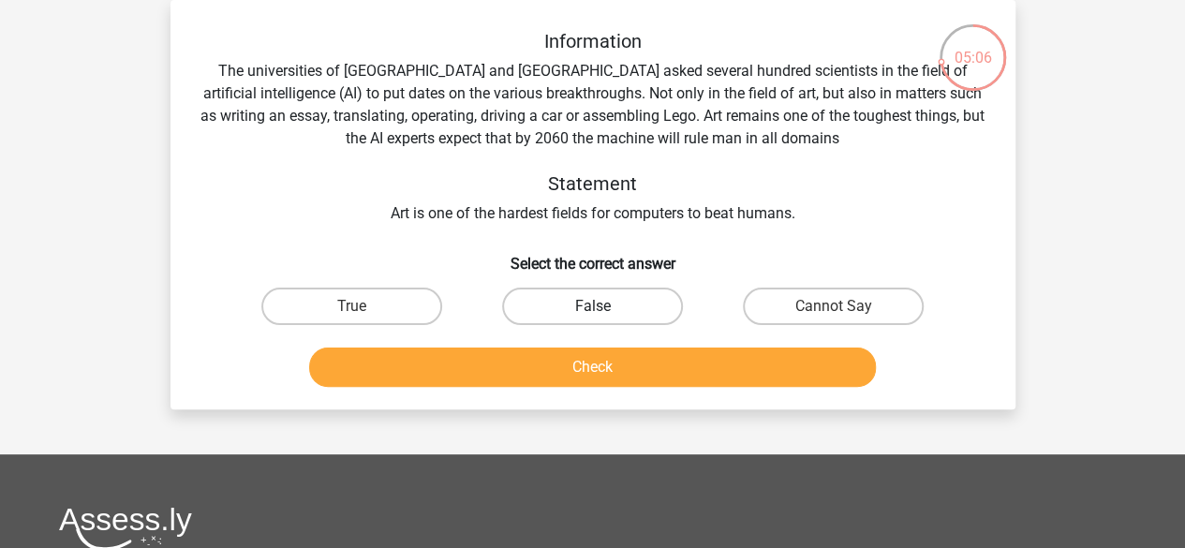
click at [549, 301] on label "False" at bounding box center [592, 306] width 181 height 37
click at [592, 306] on input "False" at bounding box center [598, 312] width 12 height 12
radio input "true"
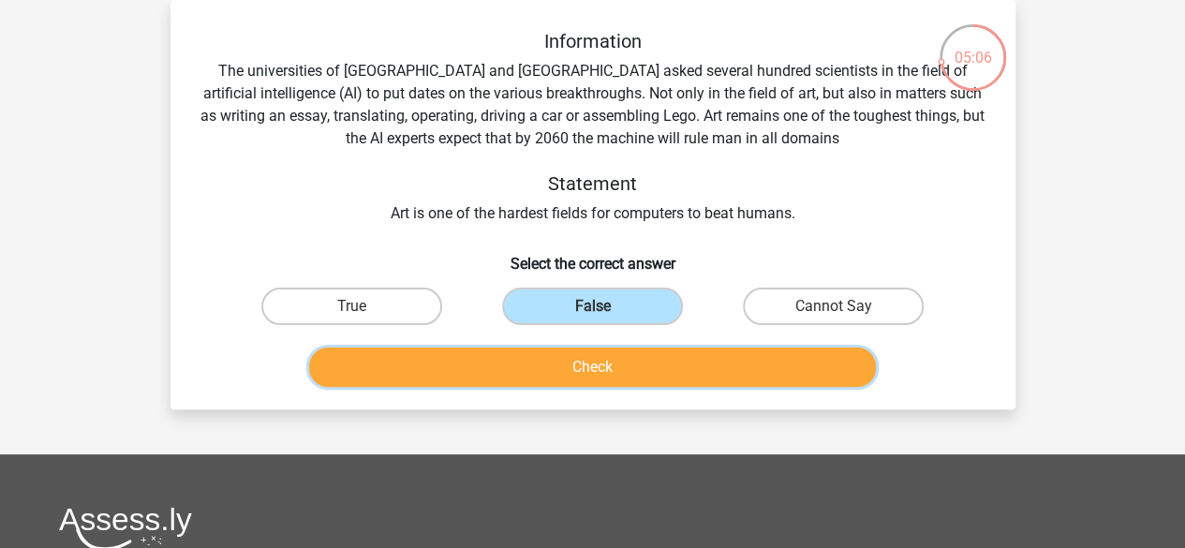
click at [516, 368] on button "Check" at bounding box center [592, 366] width 567 height 39
